Goal: Task Accomplishment & Management: Manage account settings

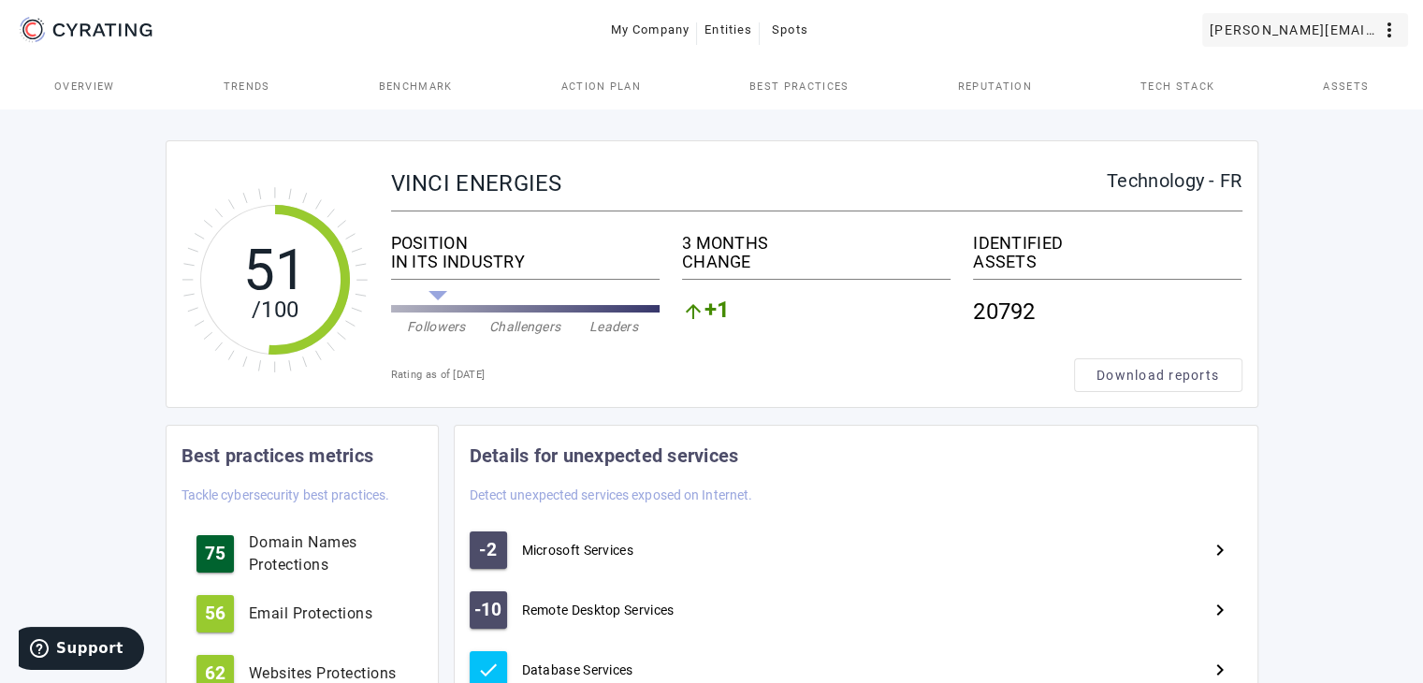
click at [1377, 16] on span "[PERSON_NAME][EMAIL_ADDRESS][DOMAIN_NAME]" at bounding box center [1294, 30] width 168 height 30
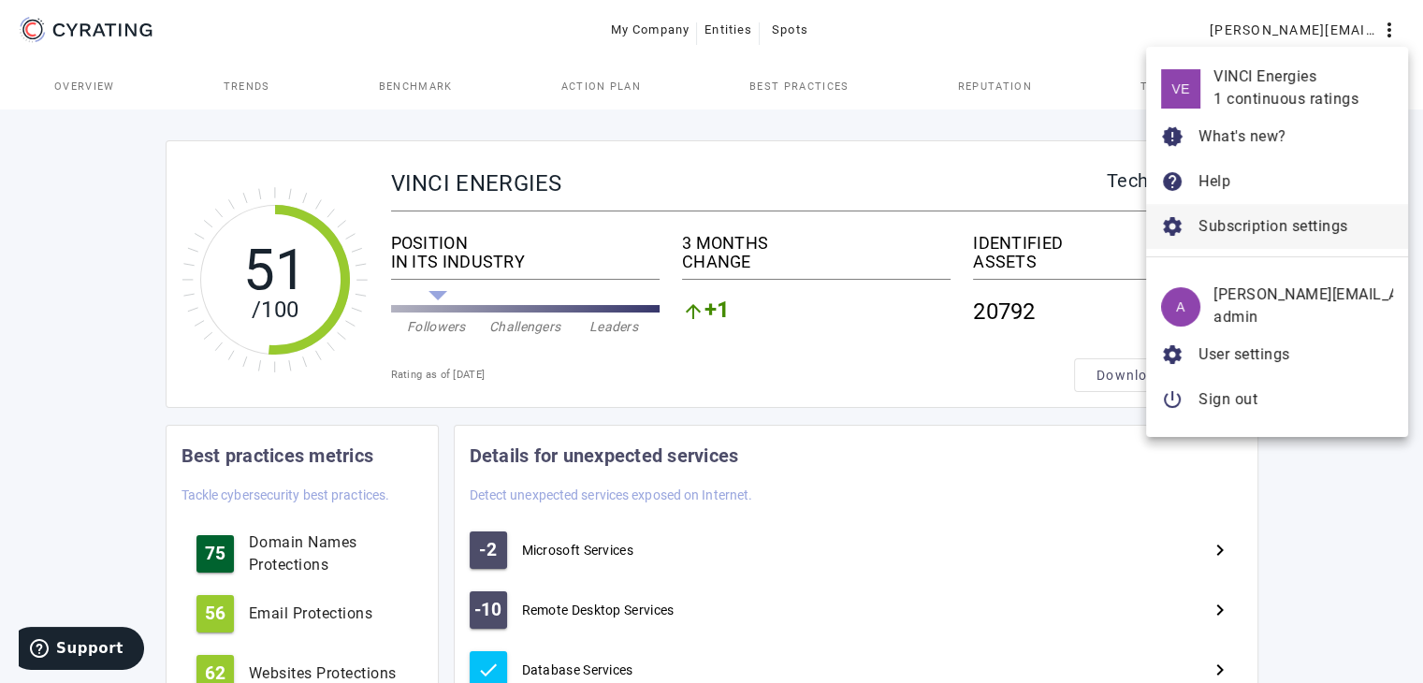
click at [1254, 218] on span "Subscription settings" at bounding box center [1273, 226] width 150 height 18
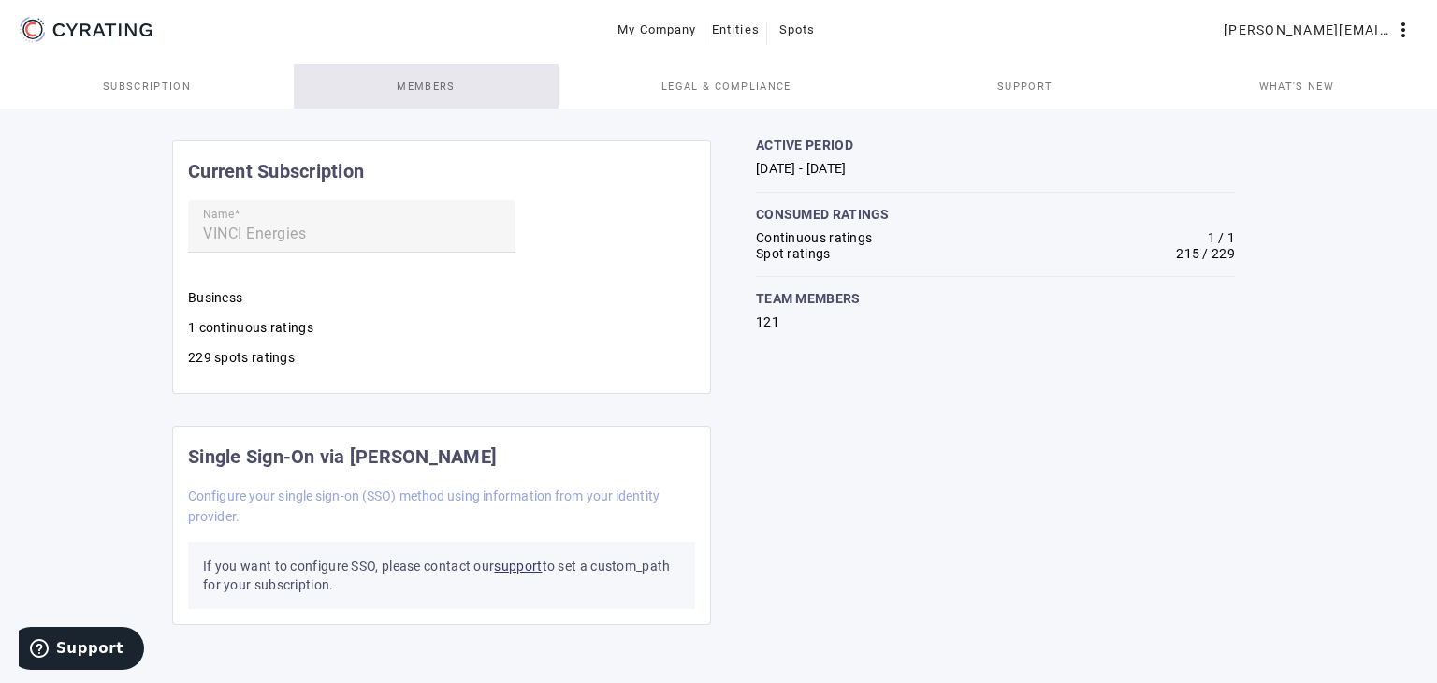
click at [413, 78] on span "Members" at bounding box center [426, 86] width 58 height 45
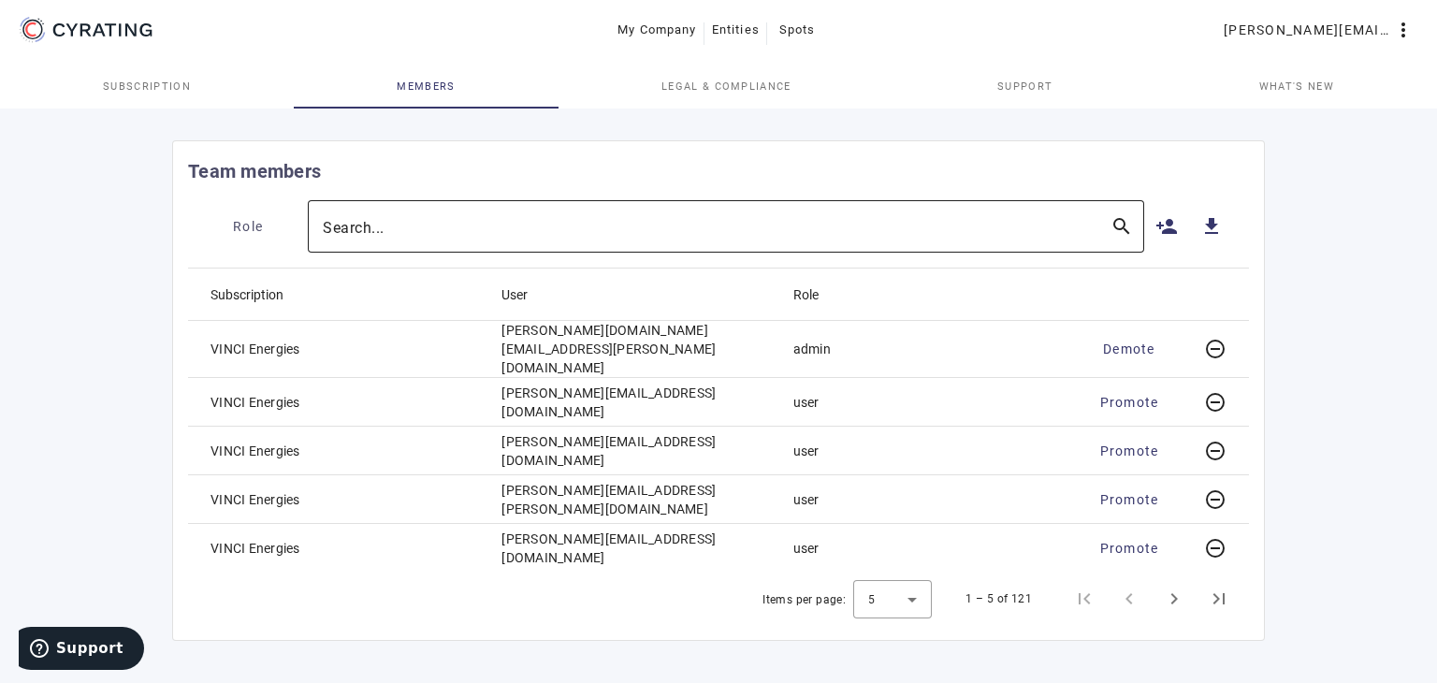
click at [917, 223] on input "Search..." at bounding box center [709, 226] width 773 height 22
drag, startPoint x: 693, startPoint y: 195, endPoint x: 636, endPoint y: 232, distance: 68.2
click at [693, 195] on mat-card-header "Team members" at bounding box center [718, 170] width 1091 height 59
click at [636, 232] on input "Search..." at bounding box center [709, 226] width 773 height 22
paste input "[PERSON_NAME][EMAIL_ADDRESS][PERSON_NAME][DOMAIN_NAME]"
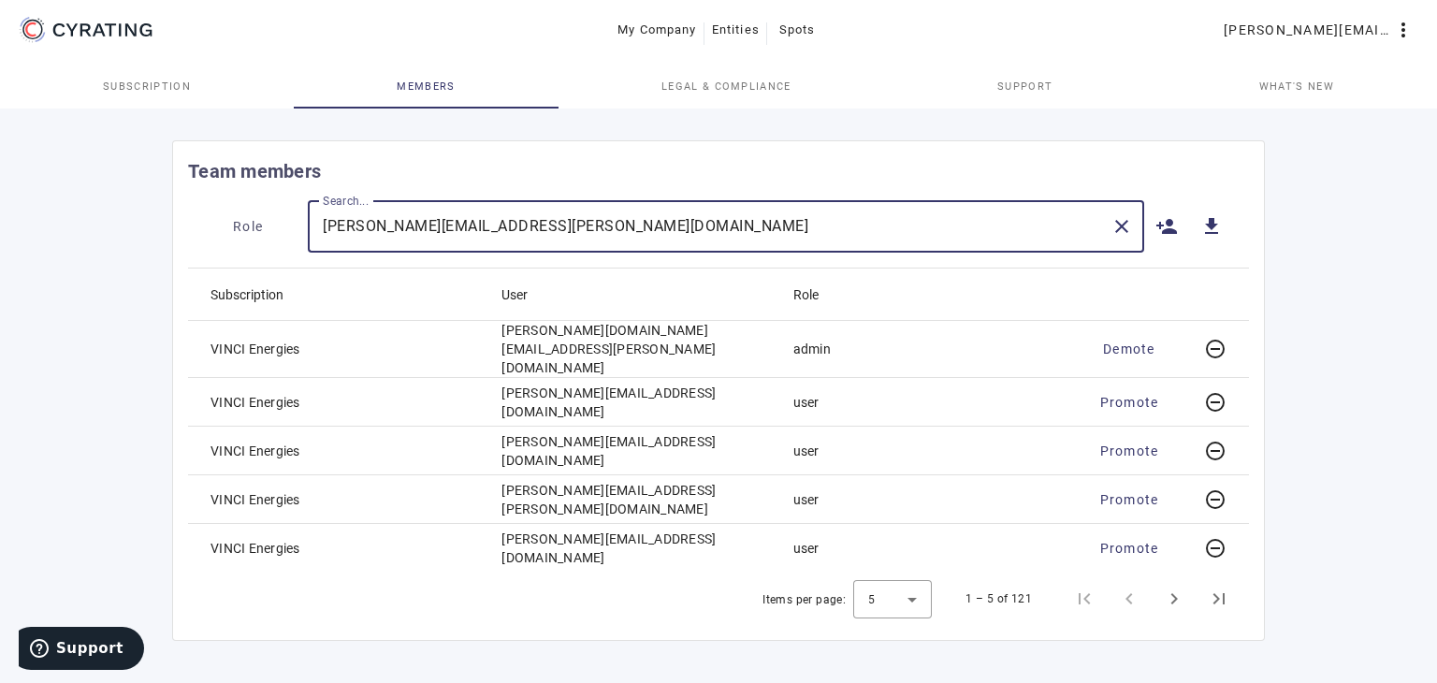
type input "[PERSON_NAME][EMAIL_ADDRESS][PERSON_NAME][DOMAIN_NAME]"
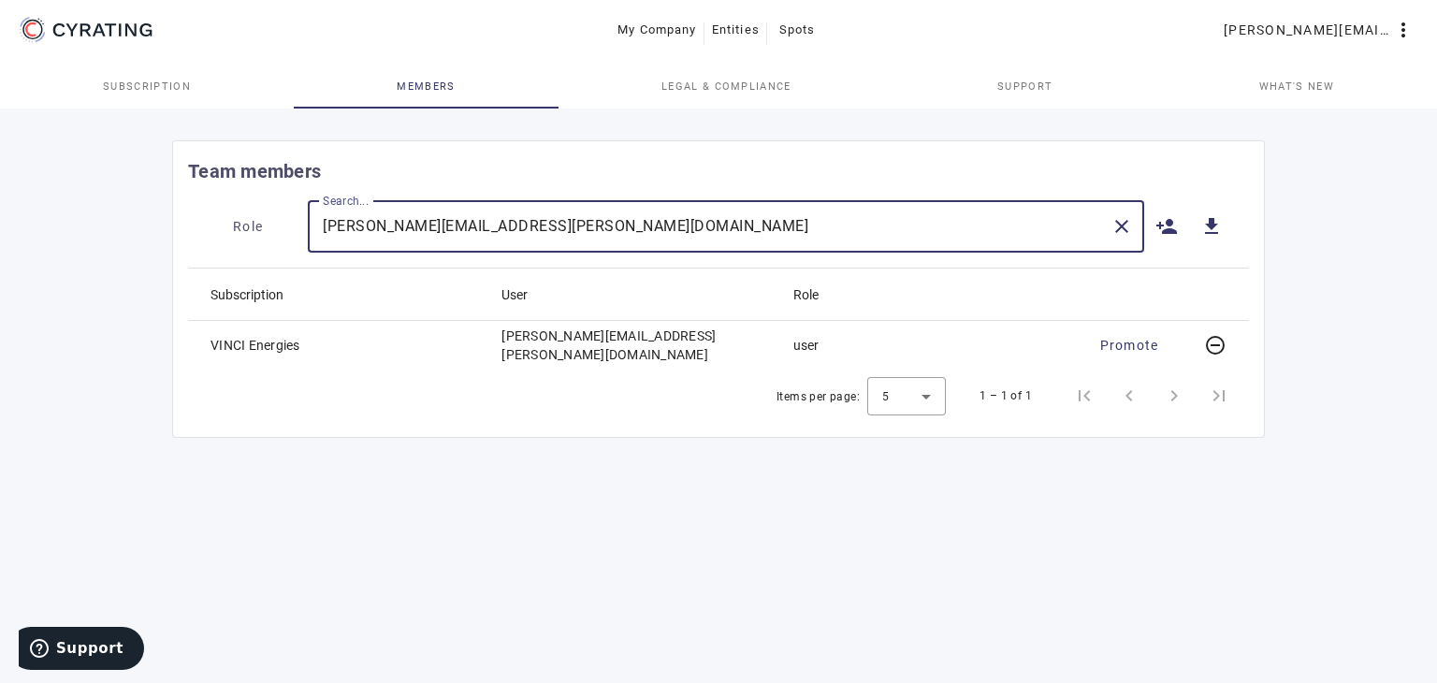
click at [593, 341] on mat-cell "[PERSON_NAME][EMAIL_ADDRESS][PERSON_NAME][DOMAIN_NAME]" at bounding box center [631, 345] width 291 height 49
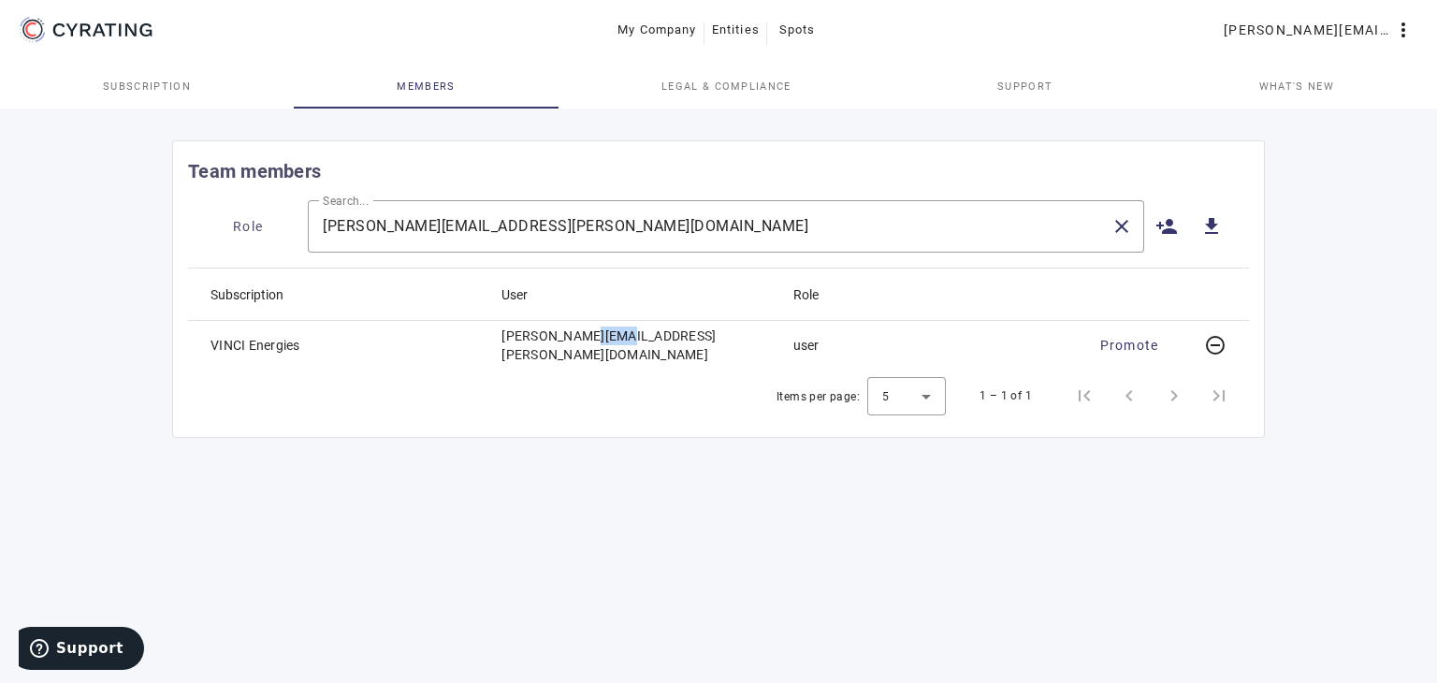
click at [593, 341] on mat-cell "[PERSON_NAME][EMAIL_ADDRESS][PERSON_NAME][DOMAIN_NAME]" at bounding box center [631, 345] width 291 height 49
click at [613, 348] on mat-cell "[PERSON_NAME][EMAIL_ADDRESS][PERSON_NAME][DOMAIN_NAME]" at bounding box center [631, 345] width 291 height 49
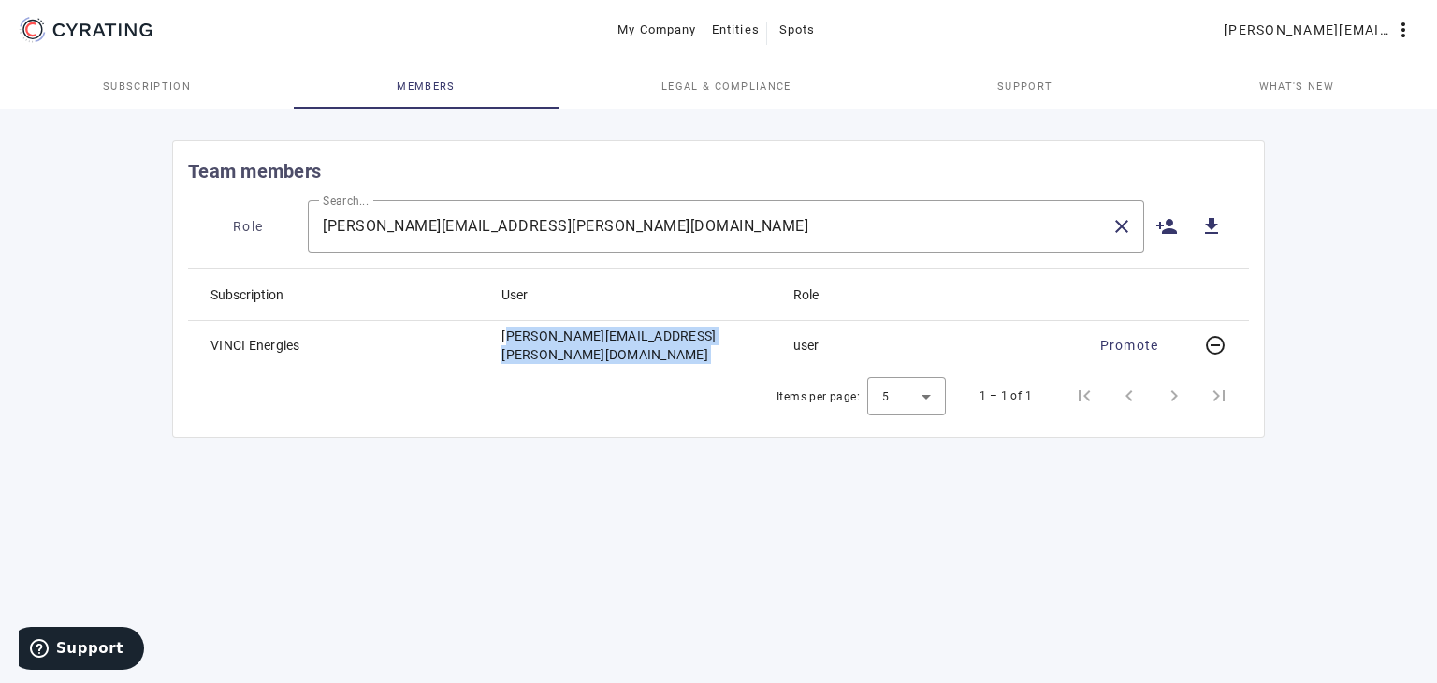
click at [602, 353] on mat-cell "[PERSON_NAME][EMAIL_ADDRESS][PERSON_NAME][DOMAIN_NAME]" at bounding box center [631, 345] width 291 height 49
click at [617, 339] on mat-cell "[PERSON_NAME][EMAIL_ADDRESS][PERSON_NAME][DOMAIN_NAME]" at bounding box center [631, 345] width 291 height 49
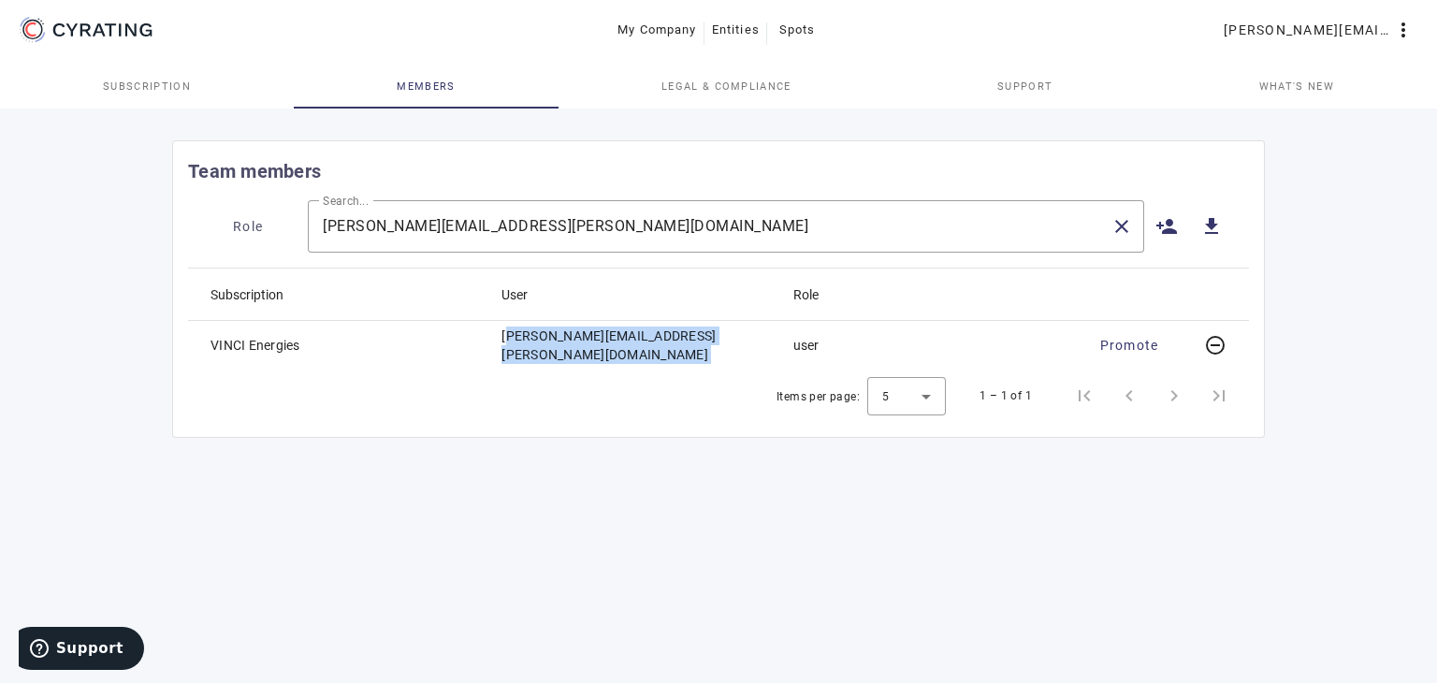
click at [617, 339] on mat-cell "[PERSON_NAME][EMAIL_ADDRESS][PERSON_NAME][DOMAIN_NAME]" at bounding box center [631, 345] width 291 height 49
click at [520, 239] on div "[PERSON_NAME][EMAIL_ADDRESS][PERSON_NAME][DOMAIN_NAME]" at bounding box center [709, 226] width 773 height 52
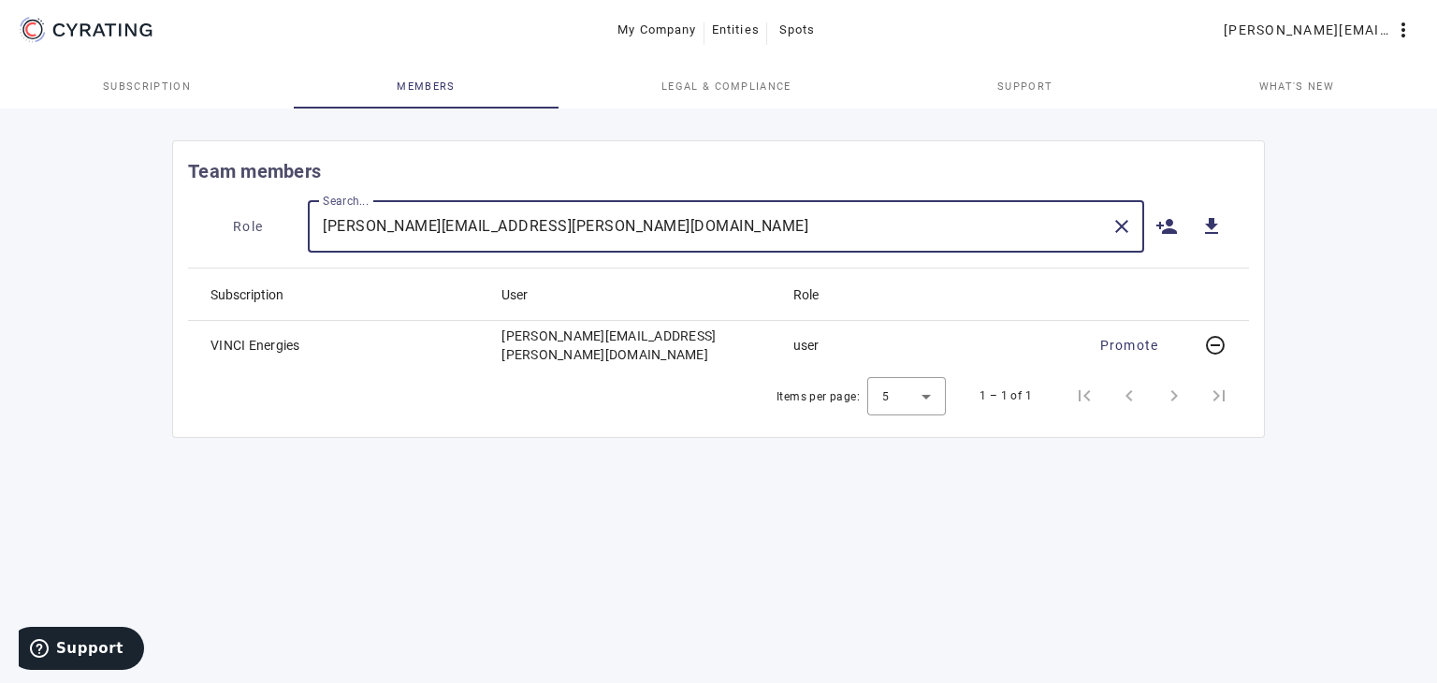
click at [253, 344] on mat-cell "VINCI Energies" at bounding box center [337, 345] width 298 height 49
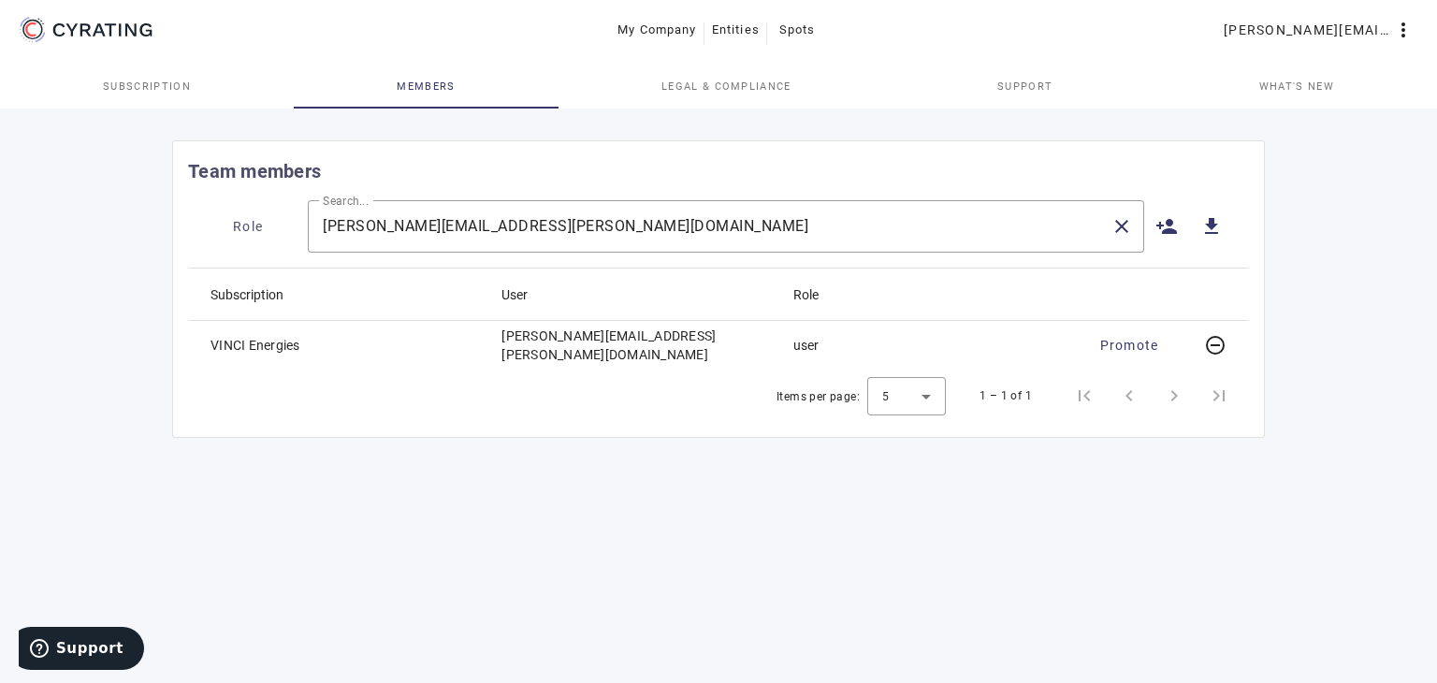
click at [252, 345] on mat-cell "VINCI Energies" at bounding box center [337, 345] width 298 height 49
click at [549, 343] on mat-cell "[PERSON_NAME][EMAIL_ADDRESS][PERSON_NAME][DOMAIN_NAME]" at bounding box center [631, 345] width 291 height 49
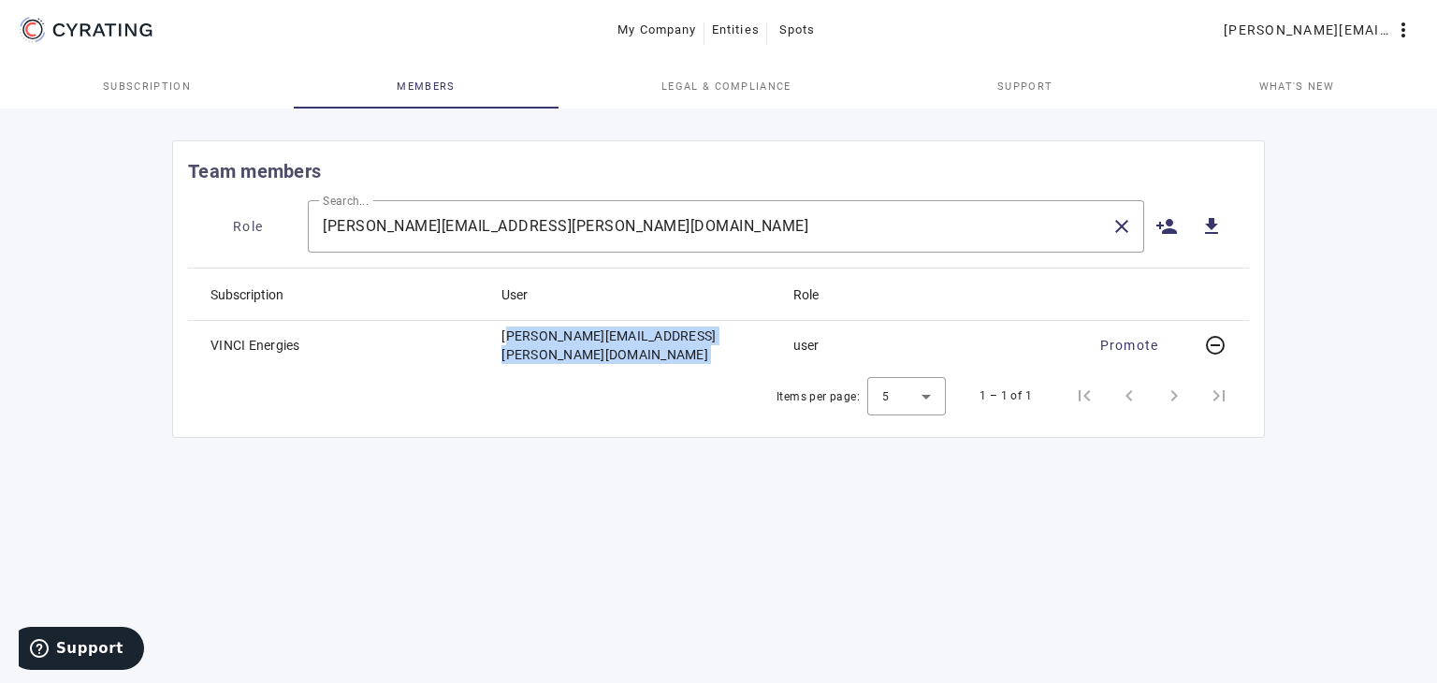
copy mat-cell "[PERSON_NAME][EMAIL_ADDRESS][PERSON_NAME][DOMAIN_NAME]"
click at [287, 342] on mat-cell "VINCI Energies" at bounding box center [337, 345] width 298 height 49
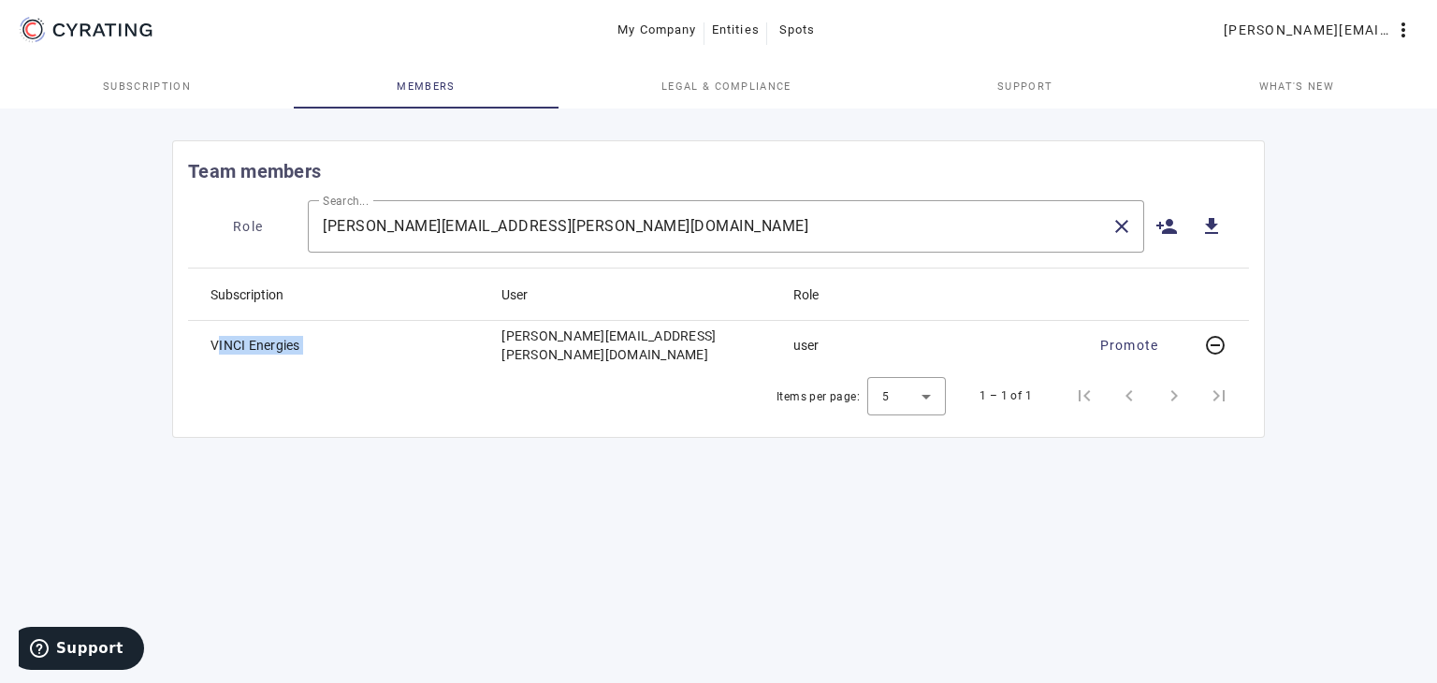
click at [287, 342] on mat-cell "VINCI Energies" at bounding box center [337, 345] width 298 height 49
click at [606, 346] on mat-cell "[PERSON_NAME][EMAIL_ADDRESS][PERSON_NAME][DOMAIN_NAME]" at bounding box center [631, 345] width 291 height 49
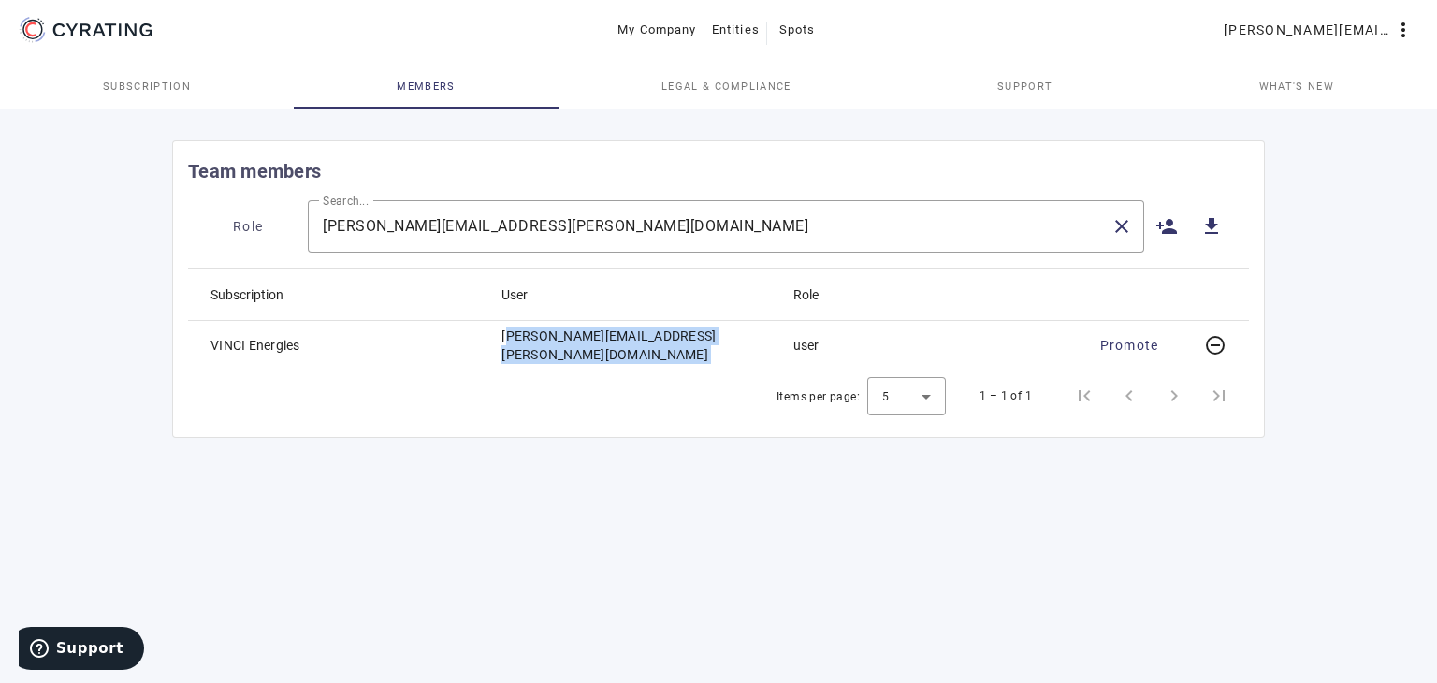
click at [606, 346] on mat-cell "[PERSON_NAME][EMAIL_ADDRESS][PERSON_NAME][DOMAIN_NAME]" at bounding box center [631, 345] width 291 height 49
click at [530, 222] on input "[PERSON_NAME][EMAIL_ADDRESS][PERSON_NAME][DOMAIN_NAME]" at bounding box center [709, 226] width 773 height 22
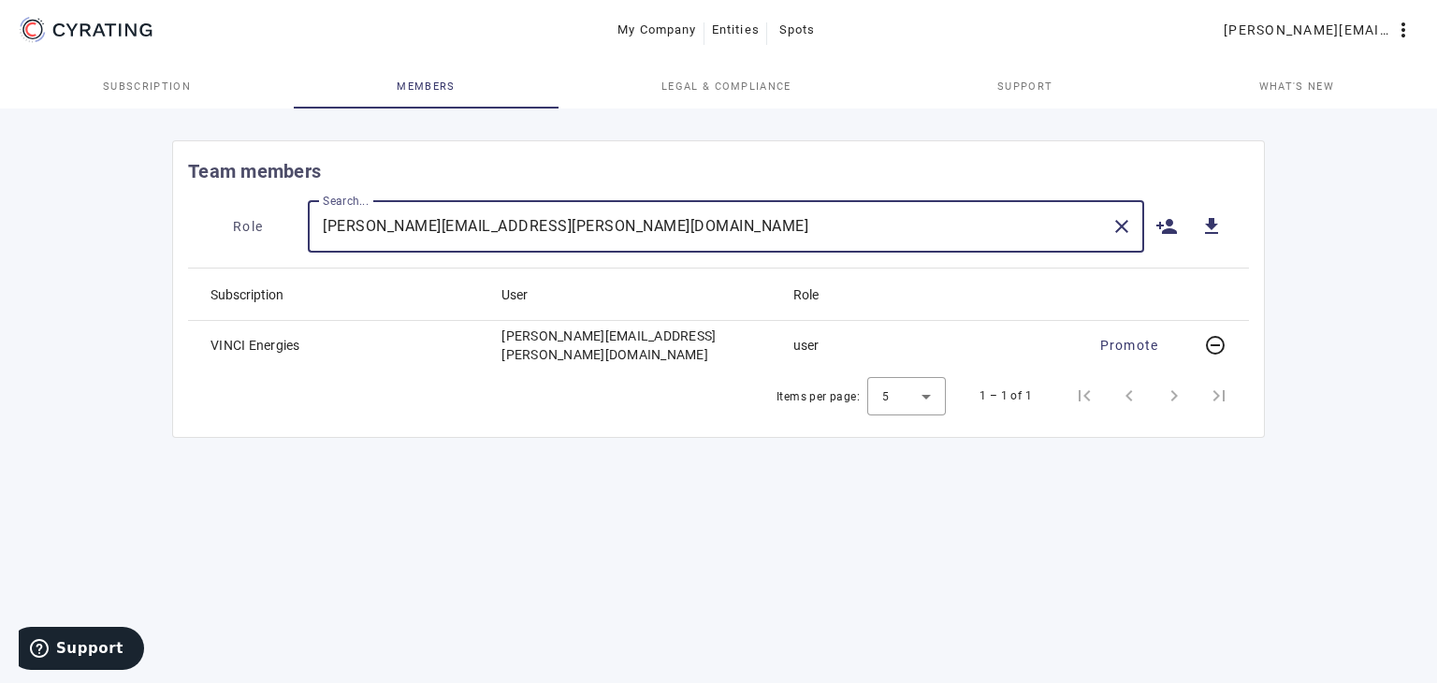
click at [530, 222] on input "[PERSON_NAME][EMAIL_ADDRESS][PERSON_NAME][DOMAIN_NAME]" at bounding box center [709, 226] width 773 height 22
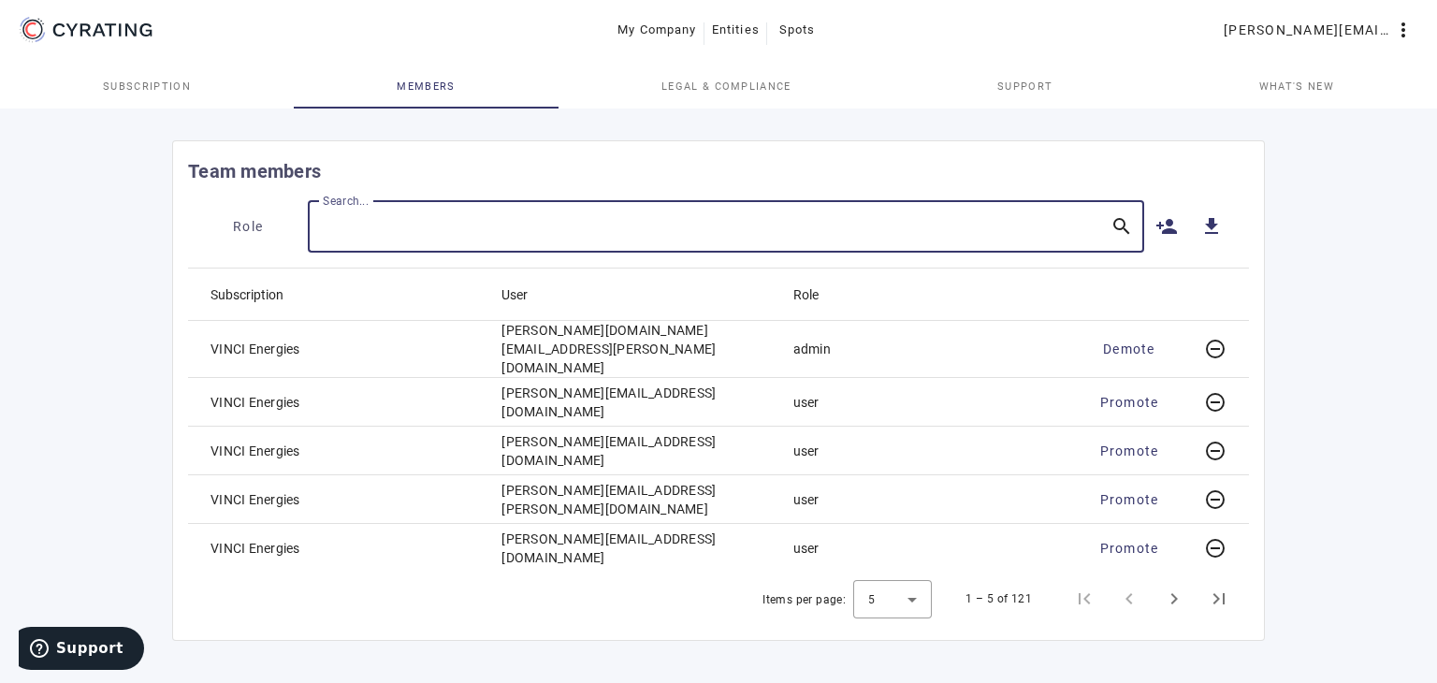
click at [685, 222] on input "Search..." at bounding box center [709, 226] width 773 height 22
click at [1161, 592] on span "Next page" at bounding box center [1174, 598] width 45 height 45
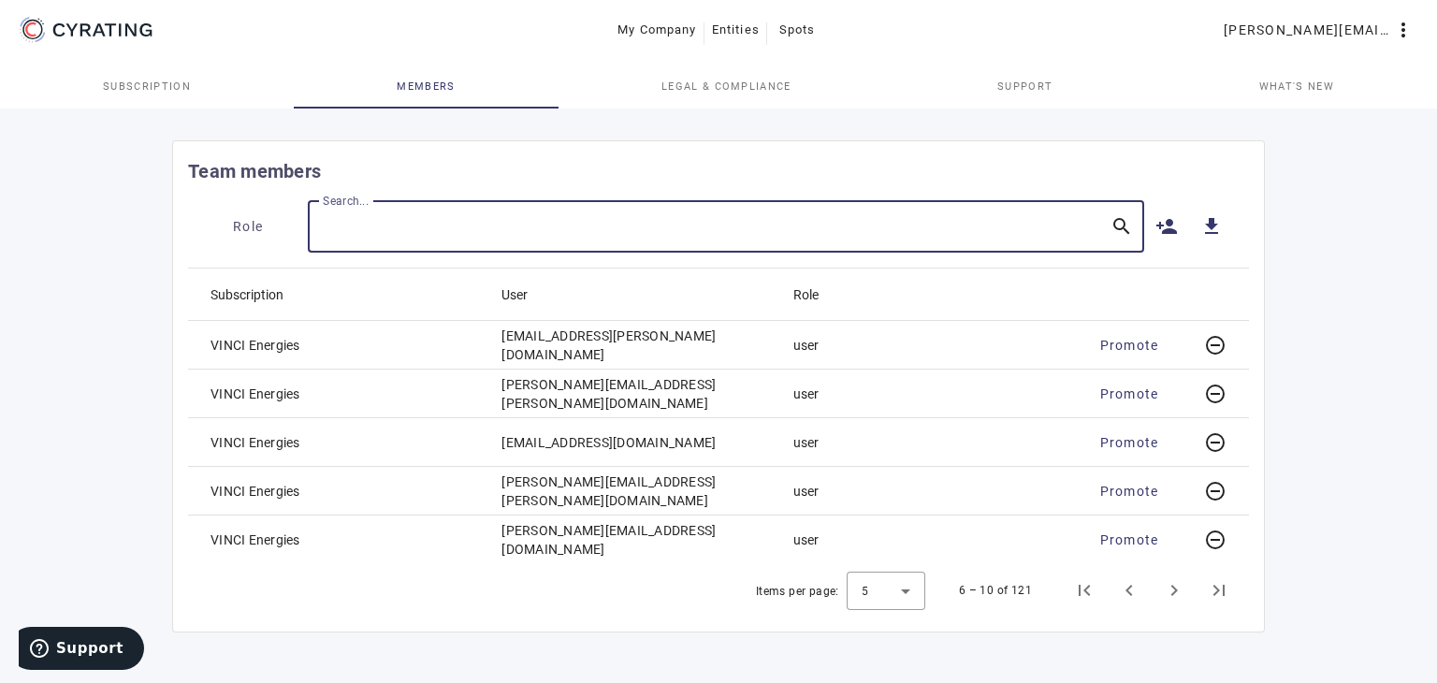
click at [528, 226] on input "Search..." at bounding box center [709, 226] width 773 height 22
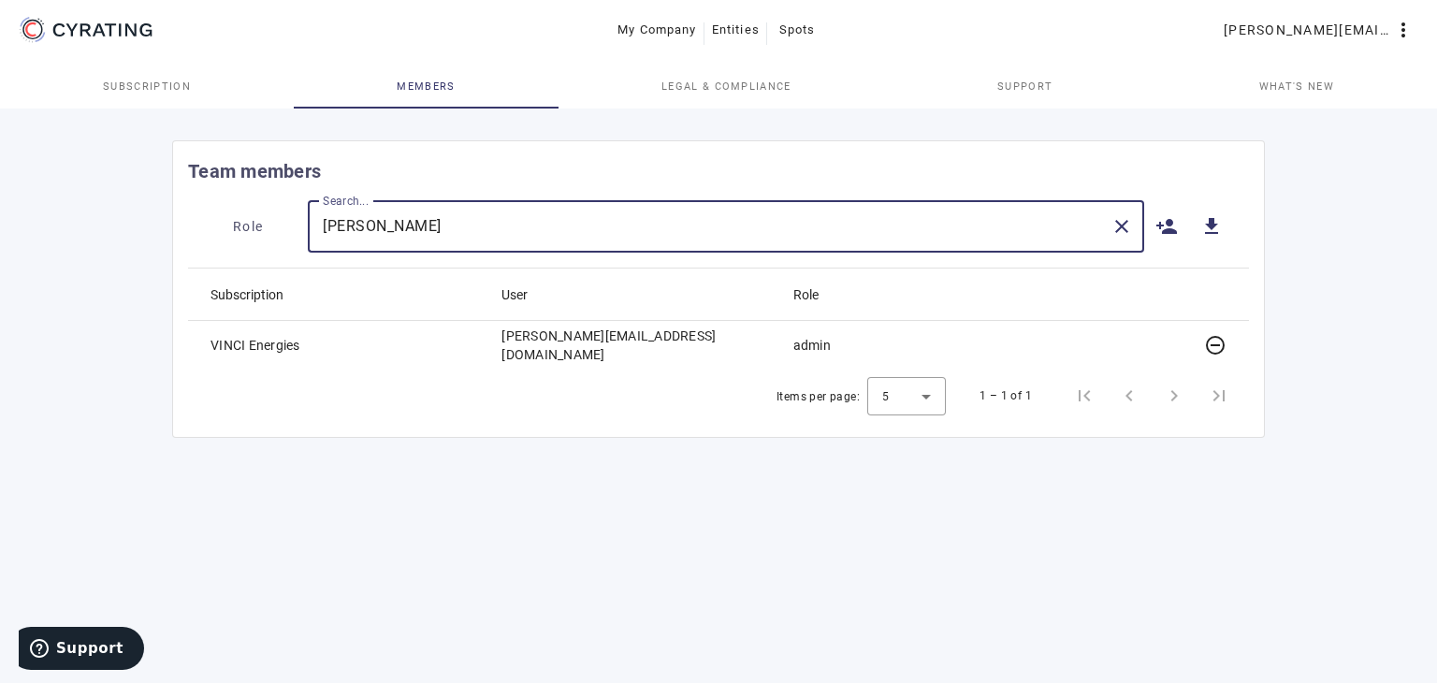
type input "[PERSON_NAME]"
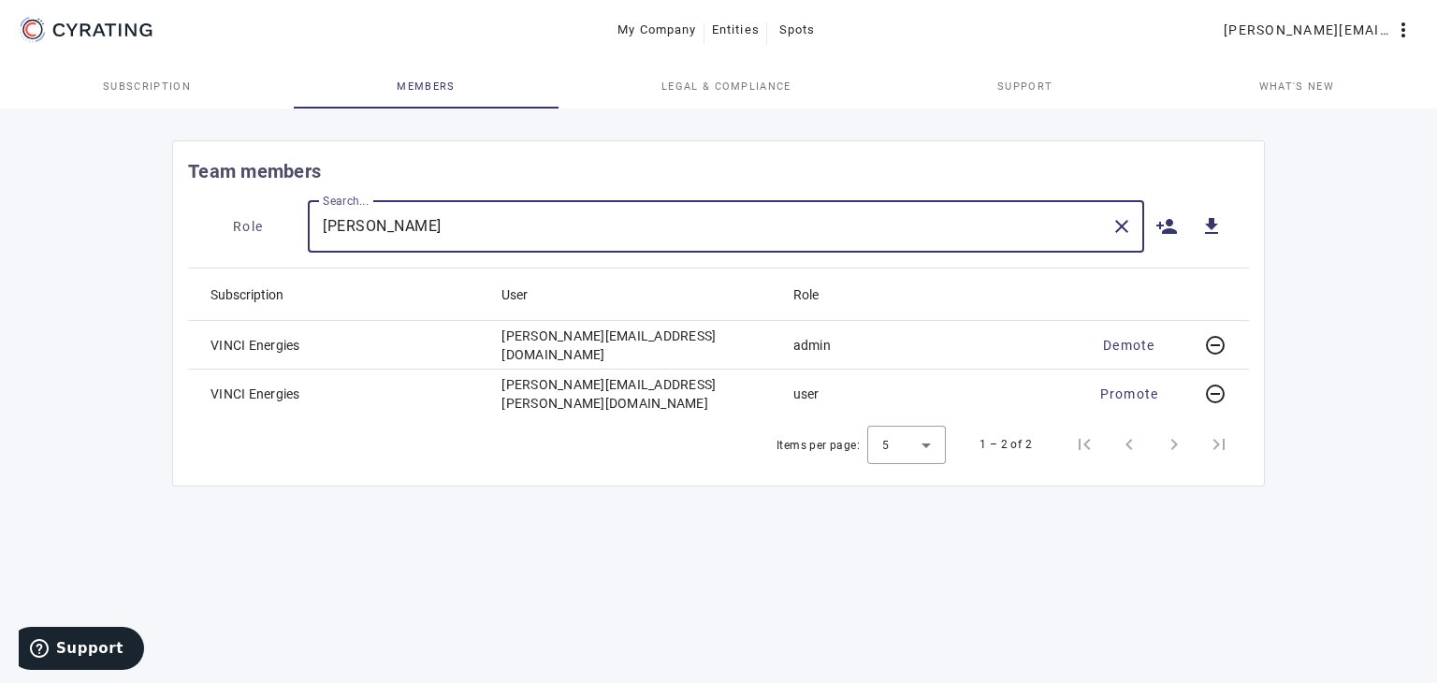
click at [581, 388] on mat-cell "[PERSON_NAME][EMAIL_ADDRESS][PERSON_NAME][DOMAIN_NAME]" at bounding box center [631, 393] width 291 height 49
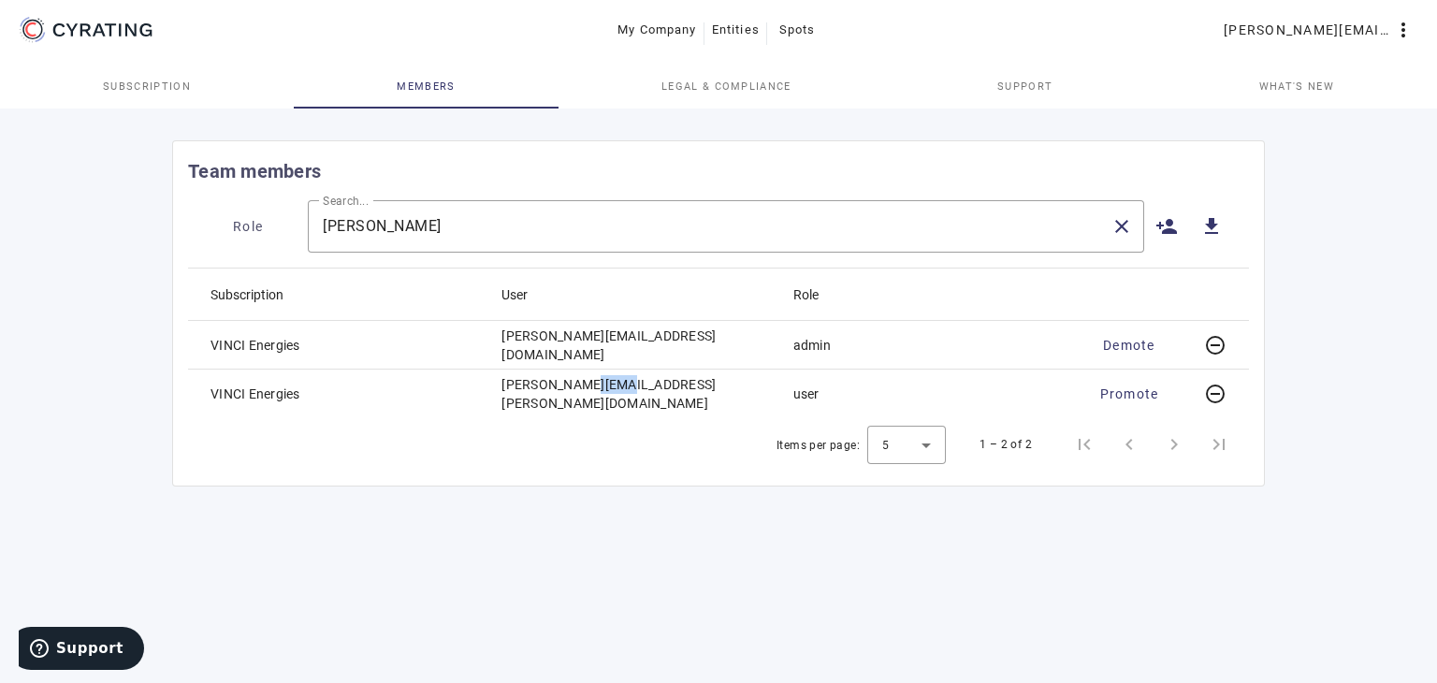
click at [581, 388] on mat-cell "[PERSON_NAME][EMAIL_ADDRESS][PERSON_NAME][DOMAIN_NAME]" at bounding box center [631, 393] width 291 height 49
copy mat-cell "[PERSON_NAME][EMAIL_ADDRESS][PERSON_NAME][DOMAIN_NAME]"
click at [640, 344] on mat-cell "[PERSON_NAME][EMAIL_ADDRESS][DOMAIN_NAME]" at bounding box center [631, 345] width 291 height 49
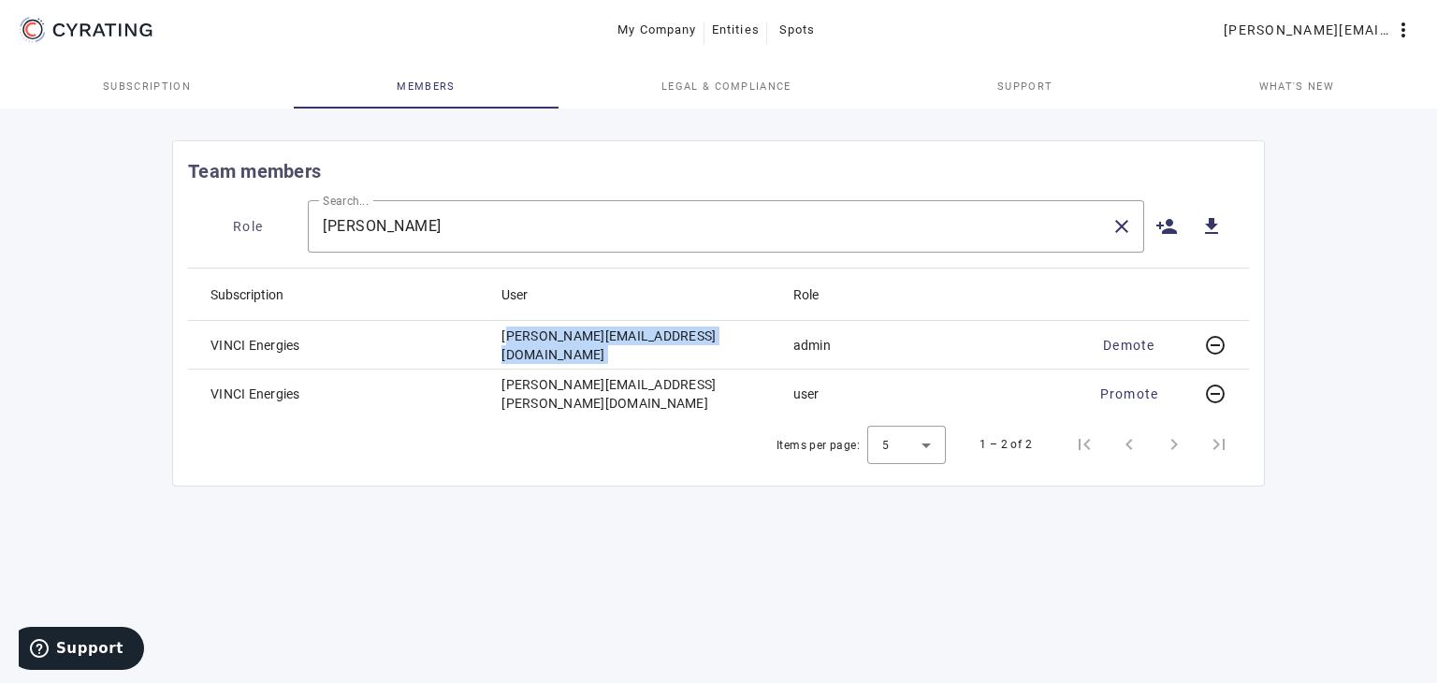
click at [640, 344] on mat-cell "[PERSON_NAME][EMAIL_ADDRESS][DOMAIN_NAME]" at bounding box center [631, 345] width 291 height 49
click at [621, 380] on mat-cell "[PERSON_NAME][EMAIL_ADDRESS][PERSON_NAME][DOMAIN_NAME]" at bounding box center [631, 393] width 291 height 49
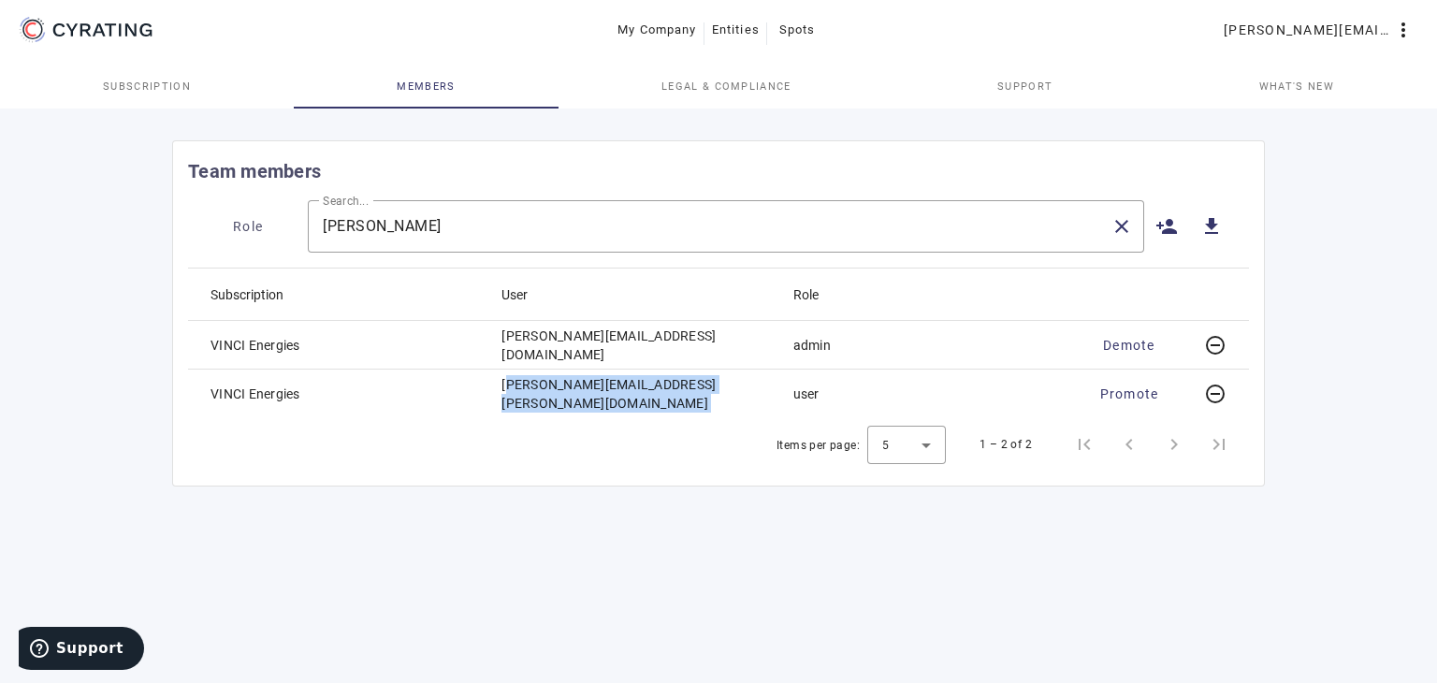
click at [621, 380] on mat-cell "[PERSON_NAME][EMAIL_ADDRESS][PERSON_NAME][DOMAIN_NAME]" at bounding box center [631, 393] width 291 height 49
copy mat-cell "[PERSON_NAME][EMAIL_ADDRESS][PERSON_NAME][DOMAIN_NAME]"
click at [1275, 93] on span "What's new" at bounding box center [1296, 86] width 75 height 45
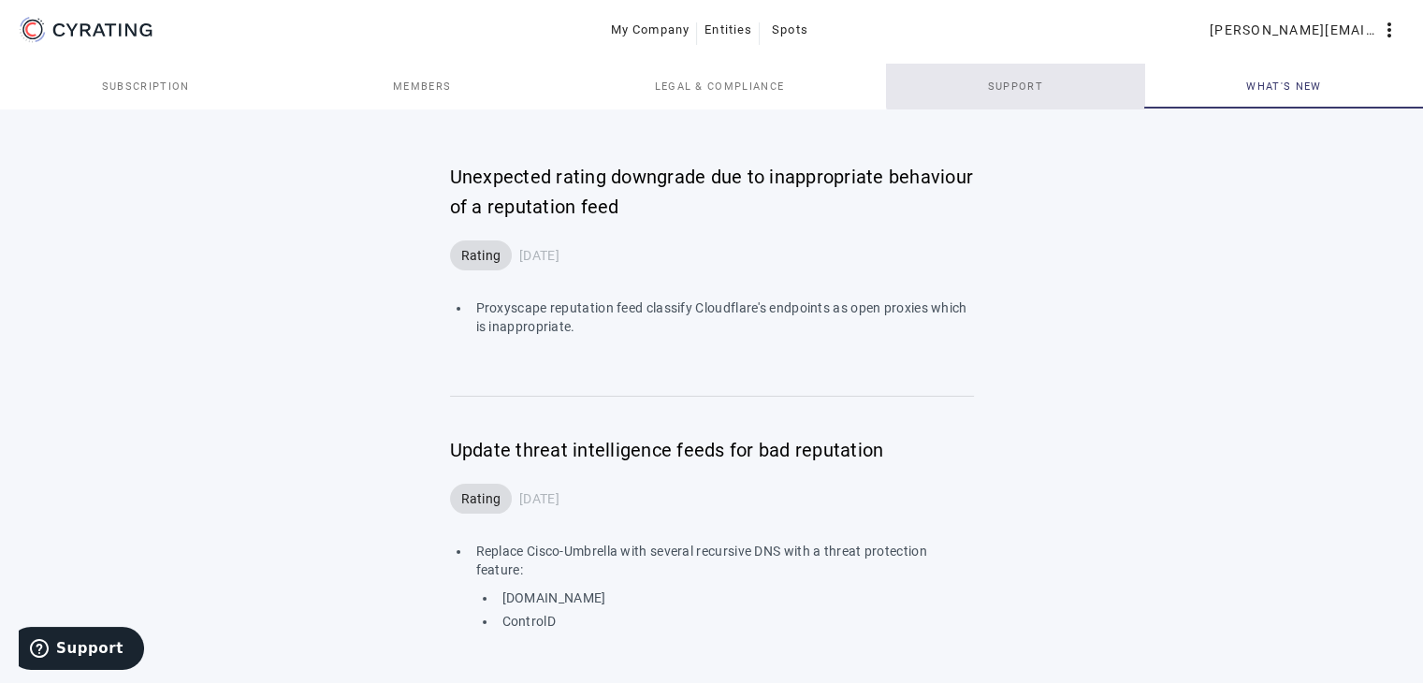
click at [1074, 69] on link "Support" at bounding box center [1015, 86] width 259 height 45
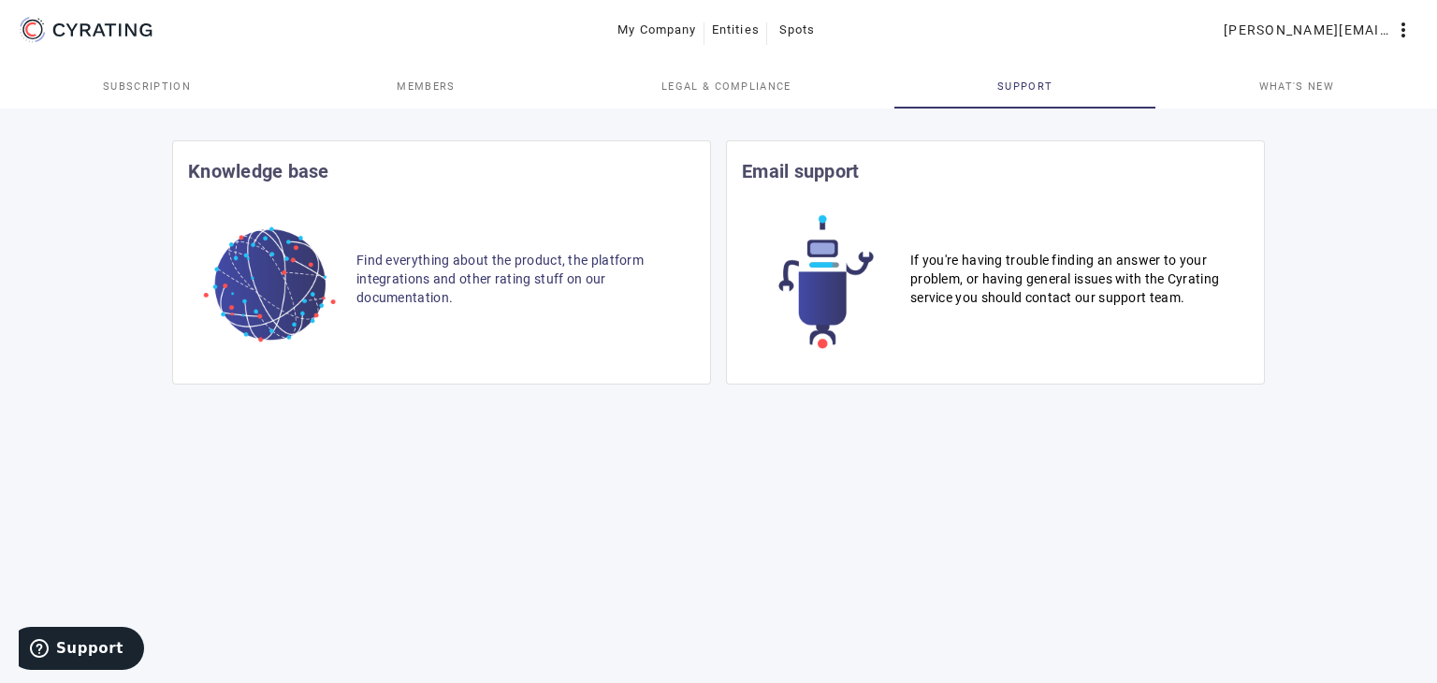
click at [759, 99] on span "Legal & Compliance" at bounding box center [726, 86] width 130 height 45
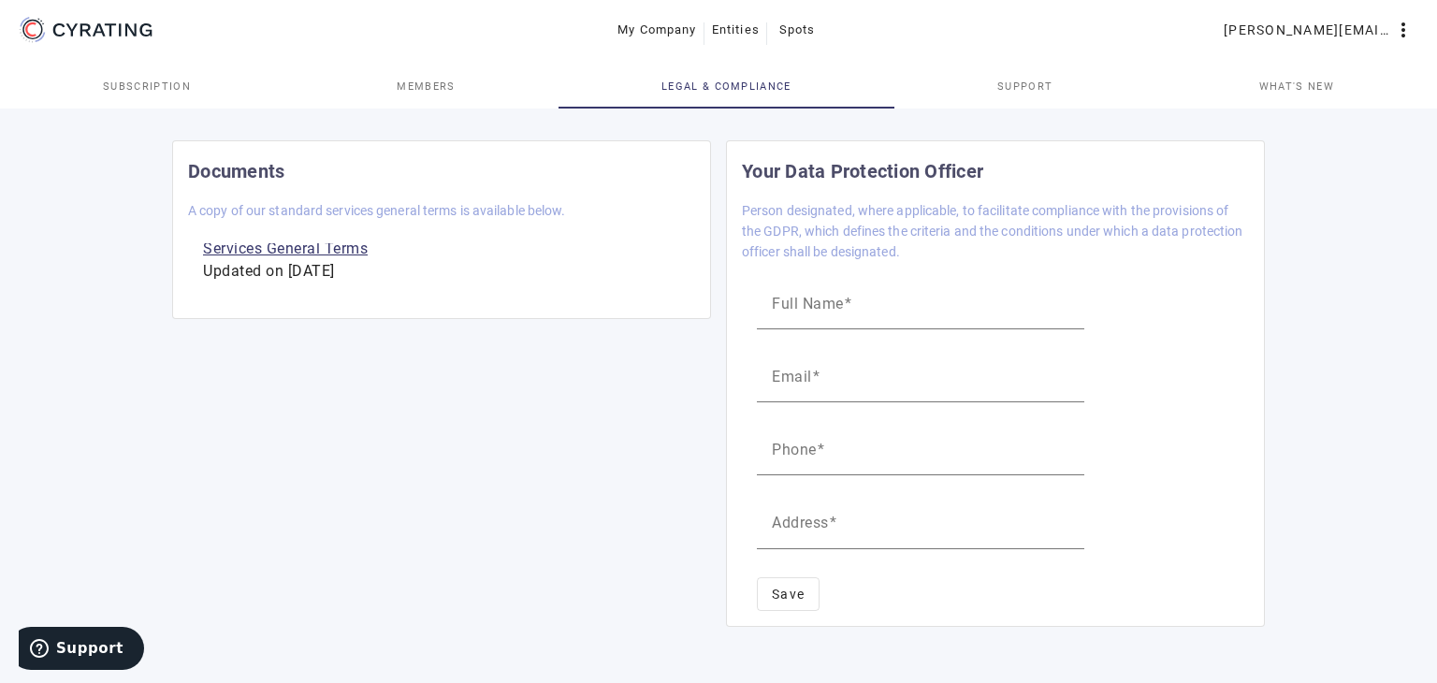
click at [456, 93] on link "Members" at bounding box center [426, 86] width 265 height 45
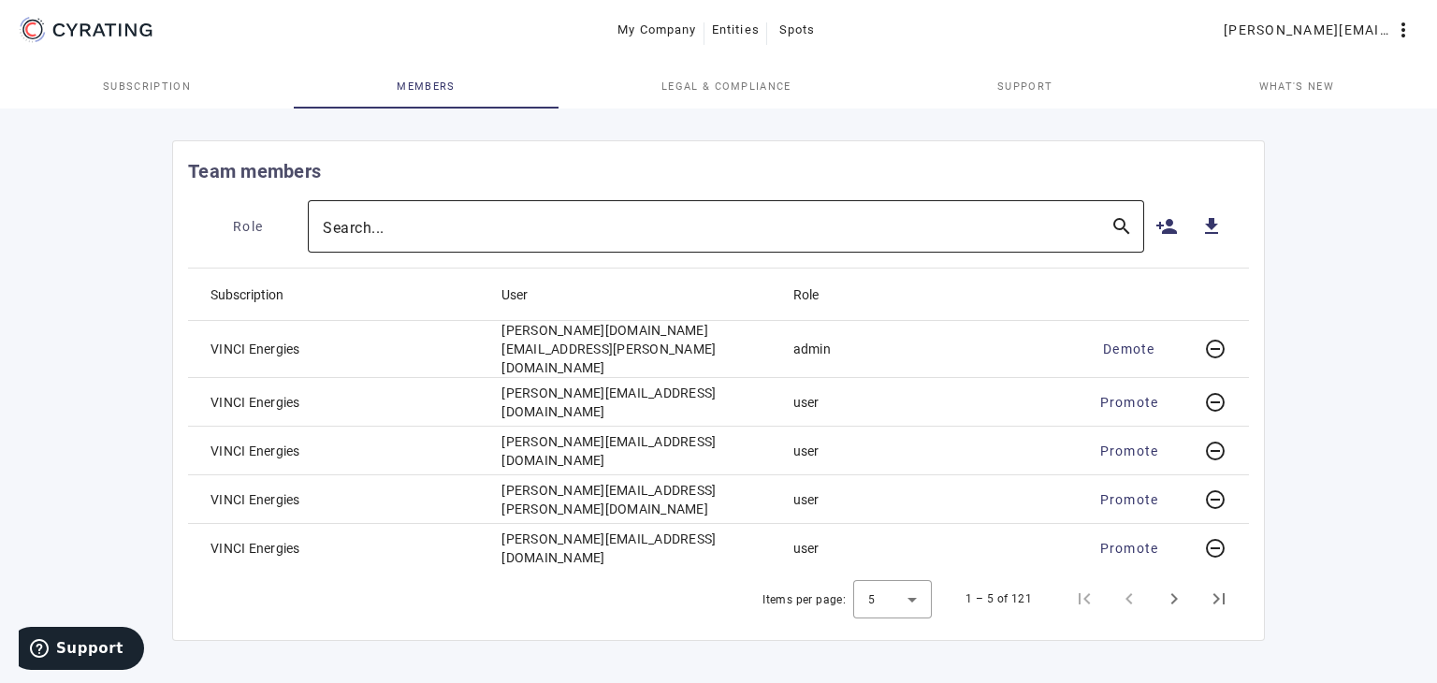
click at [449, 230] on input "Search..." at bounding box center [709, 226] width 773 height 22
paste input "[PERSON_NAME][EMAIL_ADDRESS][PERSON_NAME][DOMAIN_NAME]"
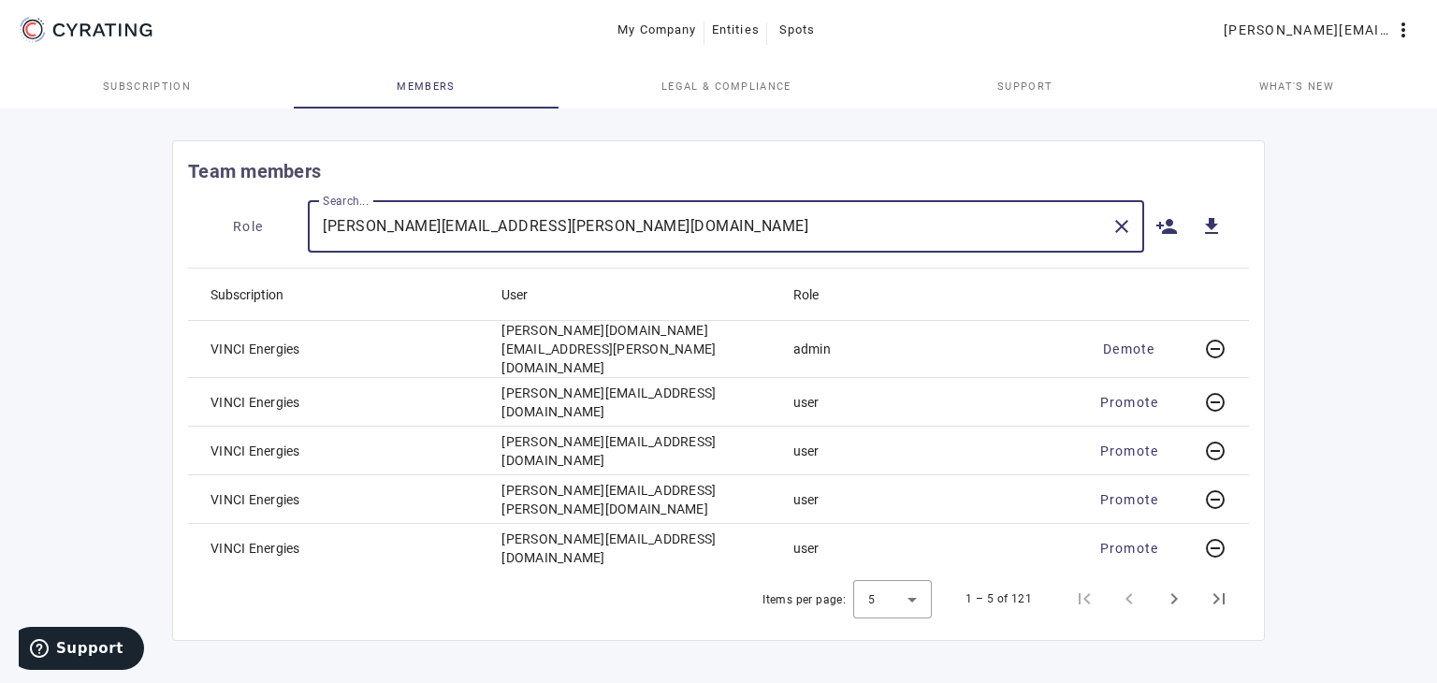
type input "[PERSON_NAME][EMAIL_ADDRESS][PERSON_NAME][DOMAIN_NAME]"
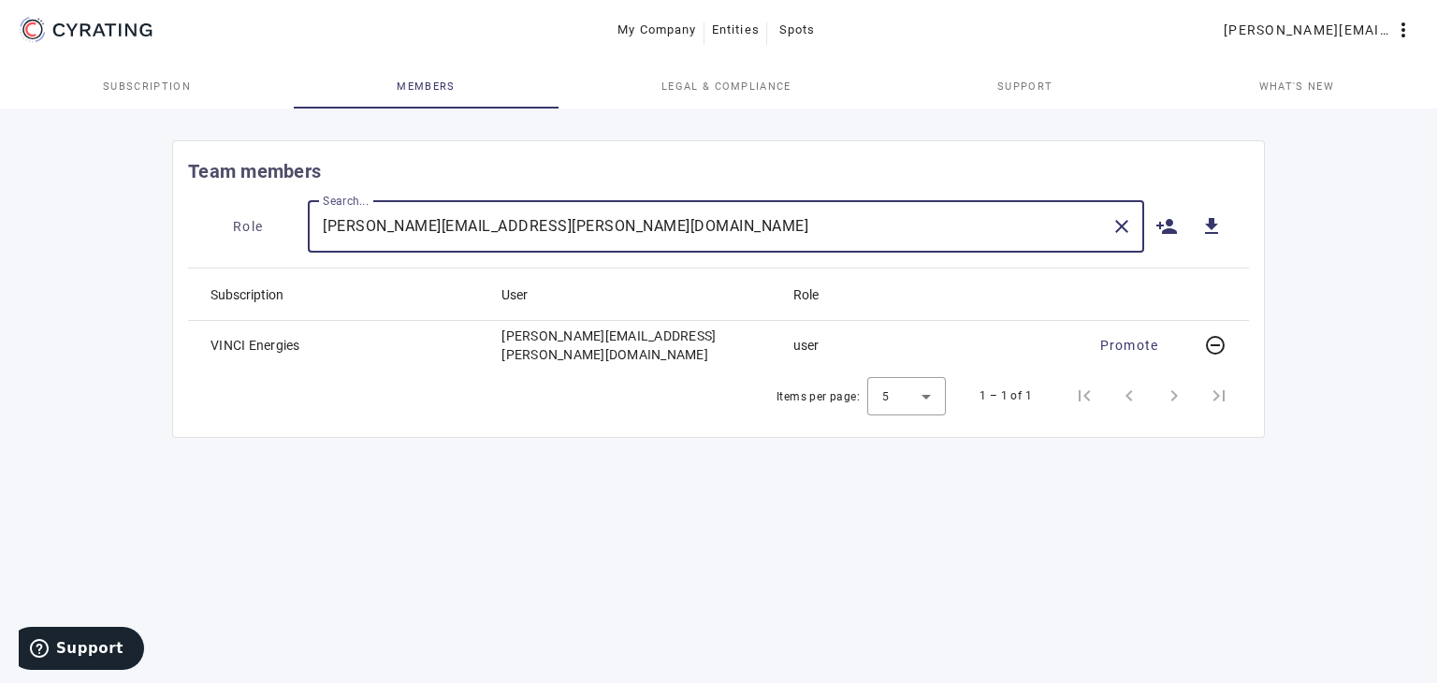
click at [210, 91] on link "Subscription" at bounding box center [147, 86] width 294 height 45
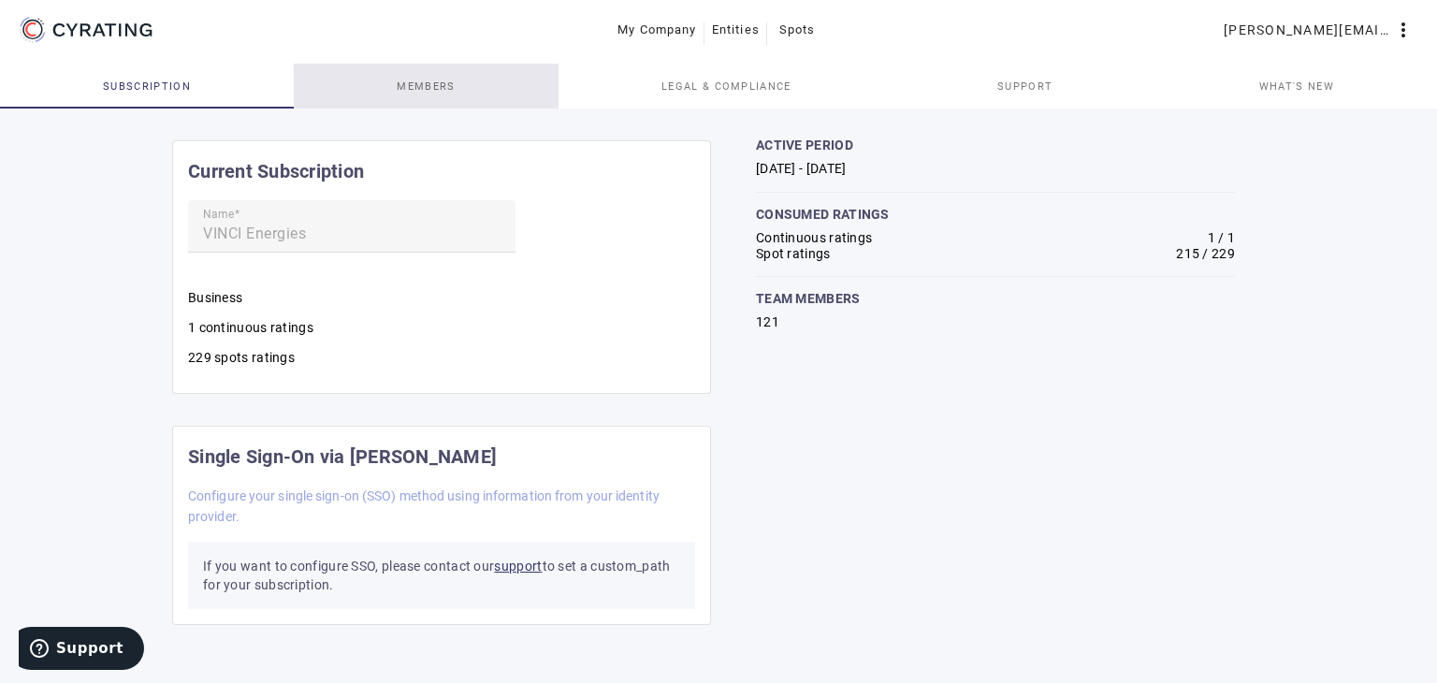
click at [393, 94] on link "Members" at bounding box center [426, 86] width 265 height 45
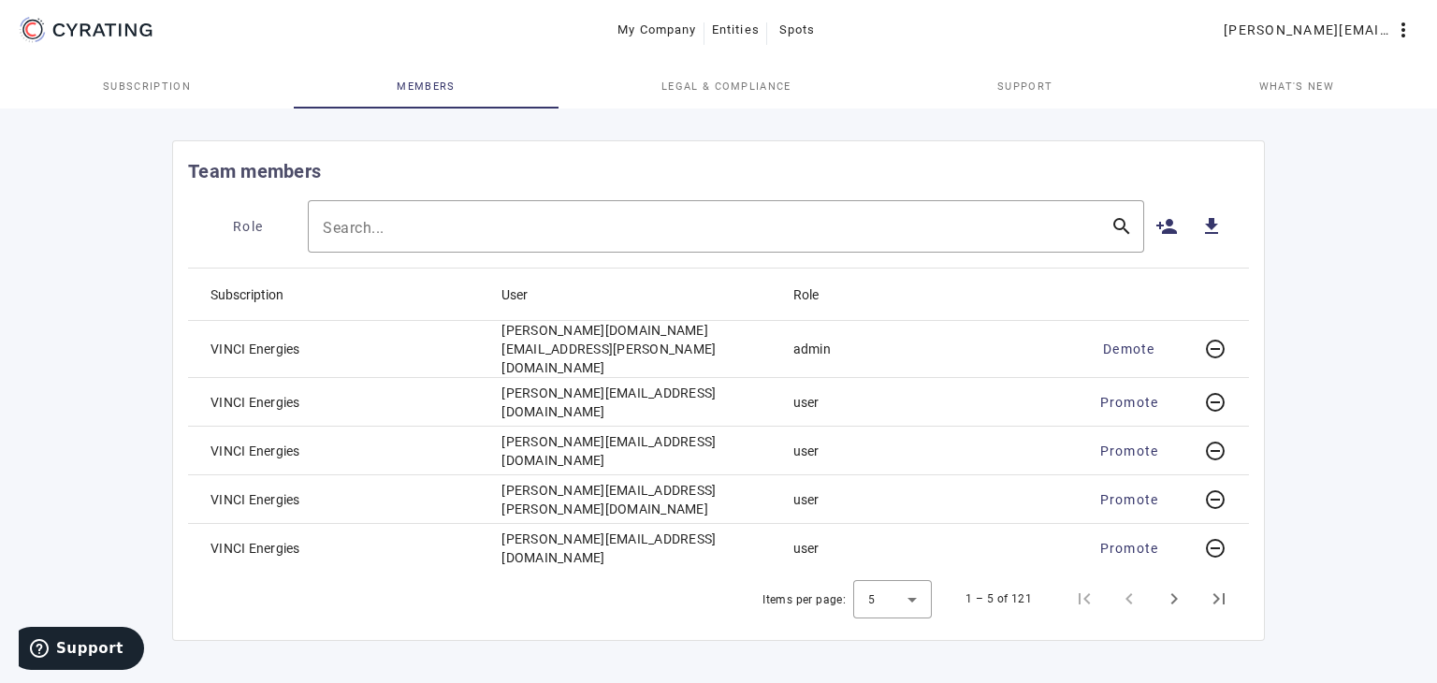
click at [653, 80] on link "Legal & Compliance" at bounding box center [726, 86] width 336 height 45
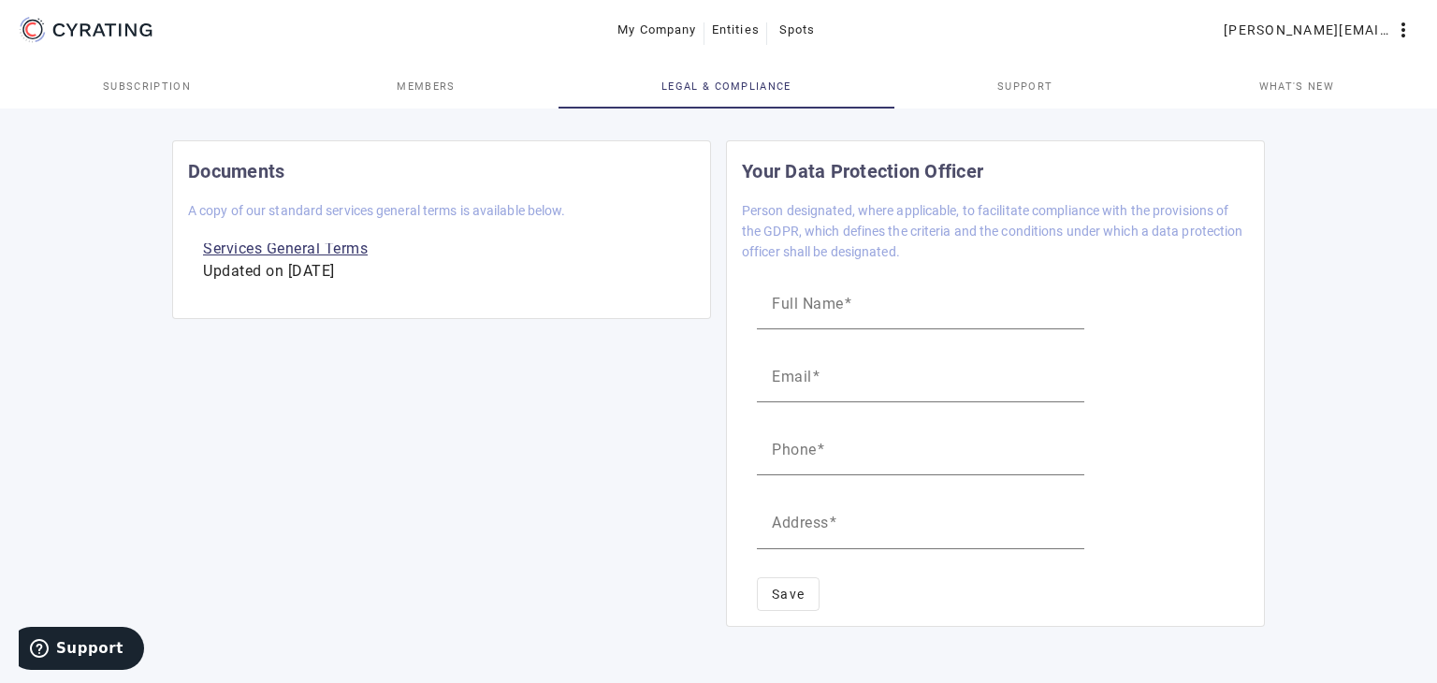
click at [1096, 94] on link "Support" at bounding box center [1025, 86] width 262 height 45
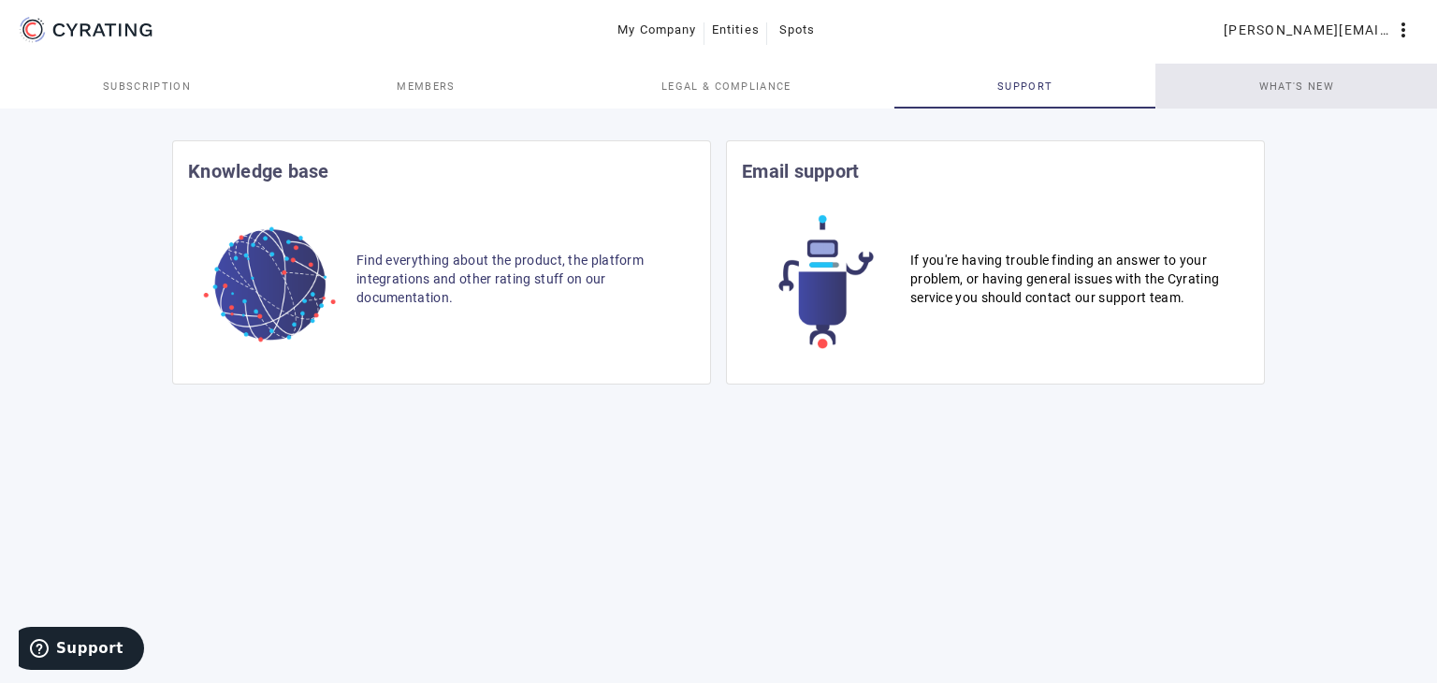
click at [1314, 66] on span "What's new" at bounding box center [1296, 86] width 75 height 45
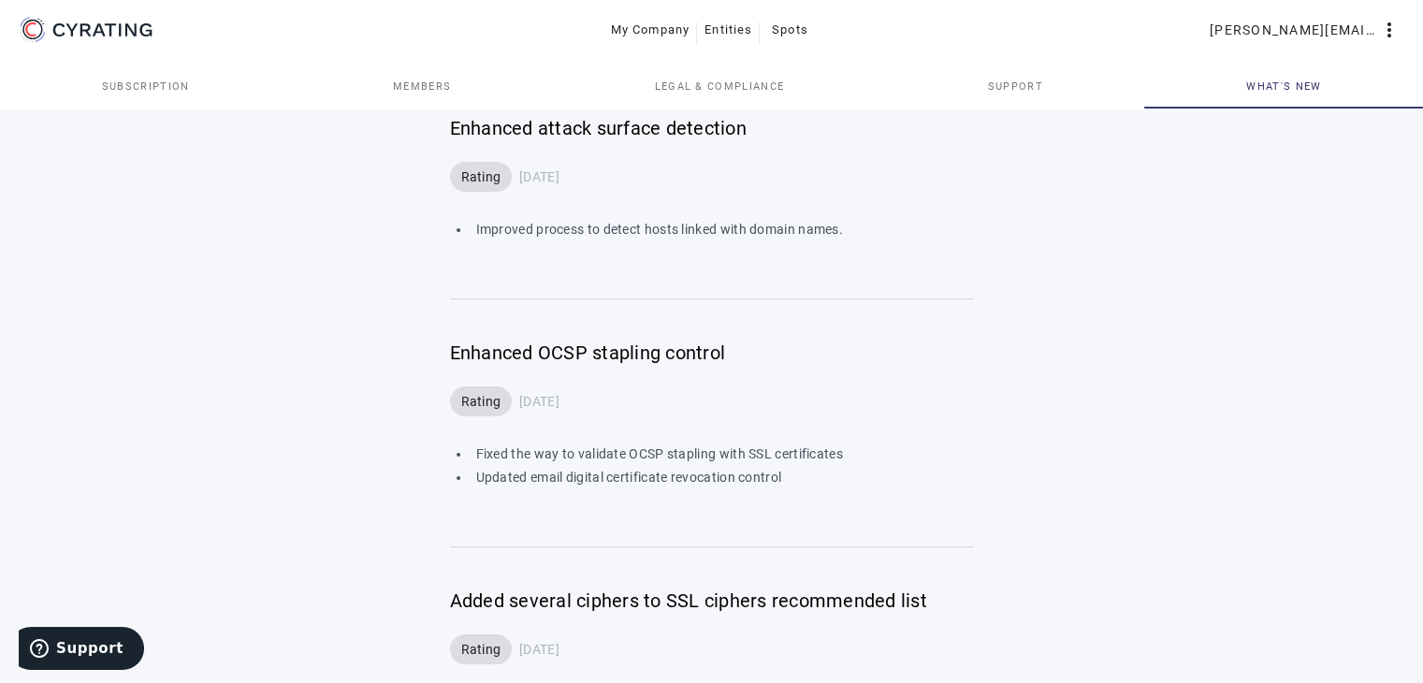
scroll to position [1310, 0]
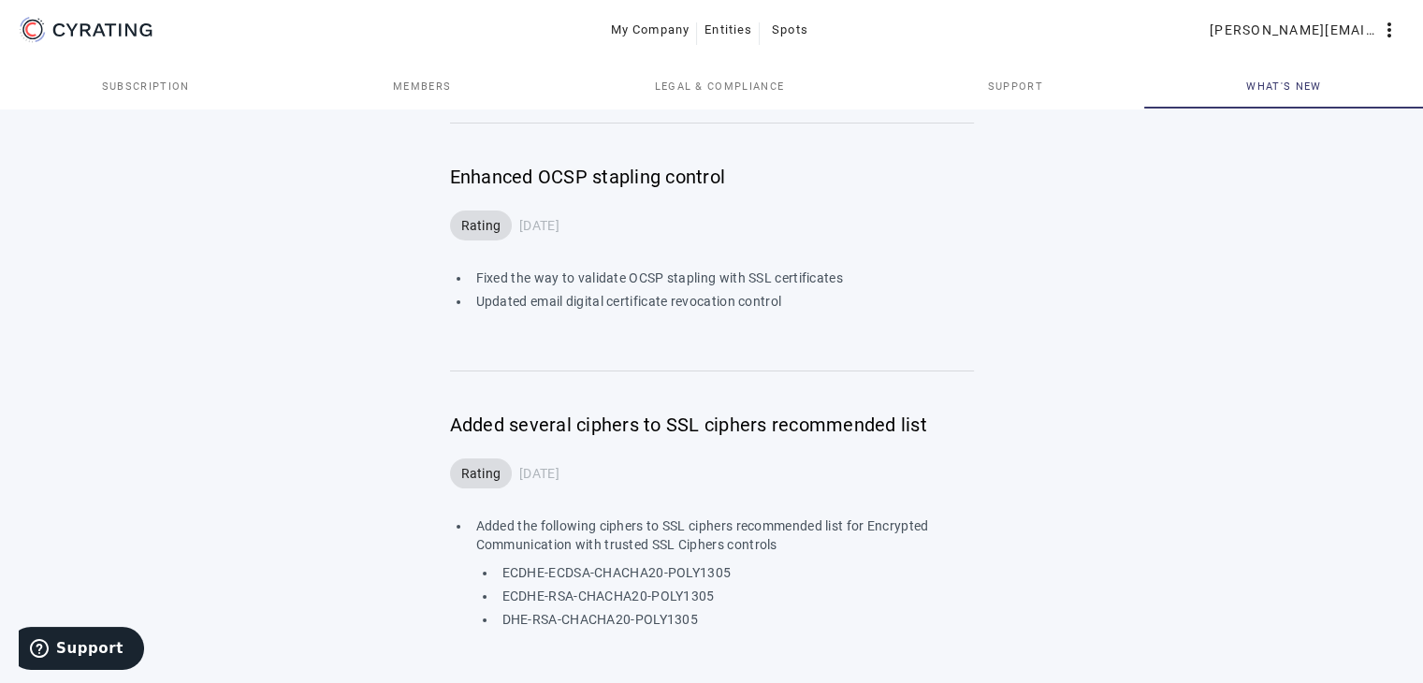
click at [718, 87] on span "Legal & Compliance" at bounding box center [719, 86] width 130 height 10
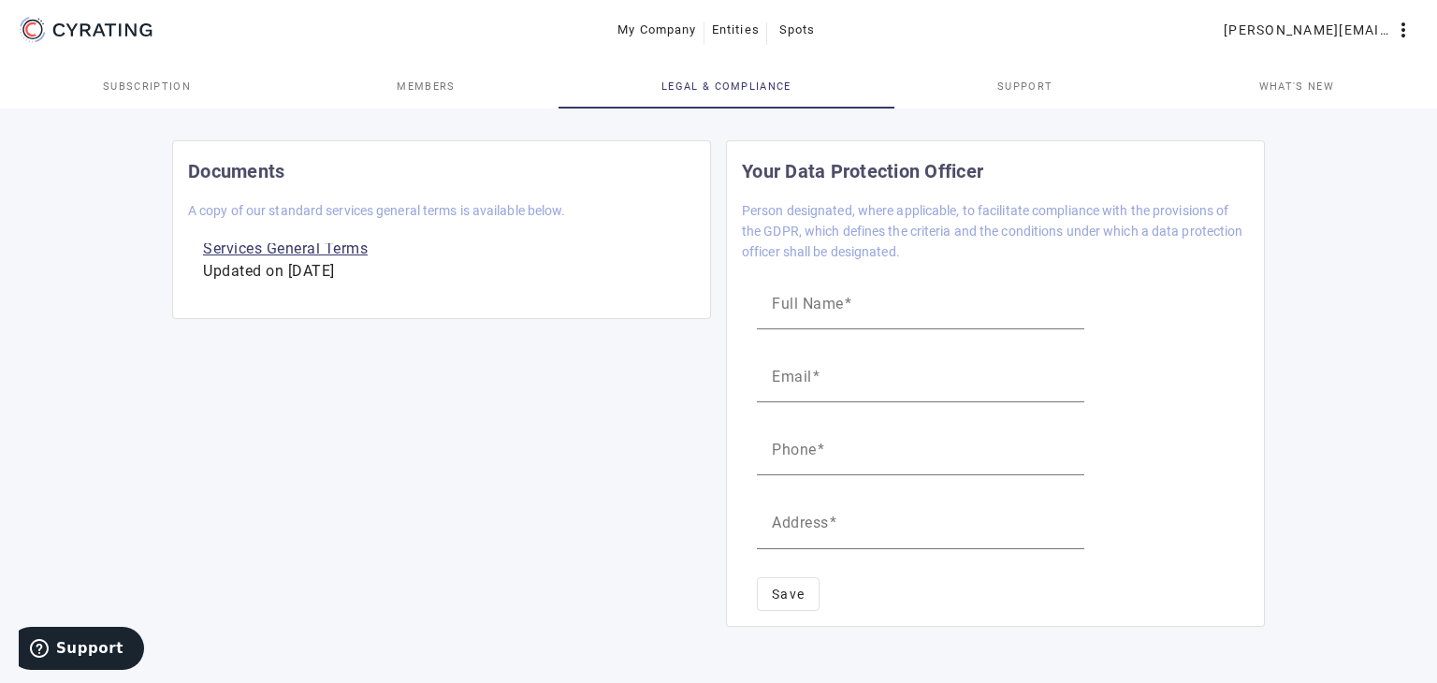
click at [483, 87] on link "Members" at bounding box center [426, 86] width 265 height 45
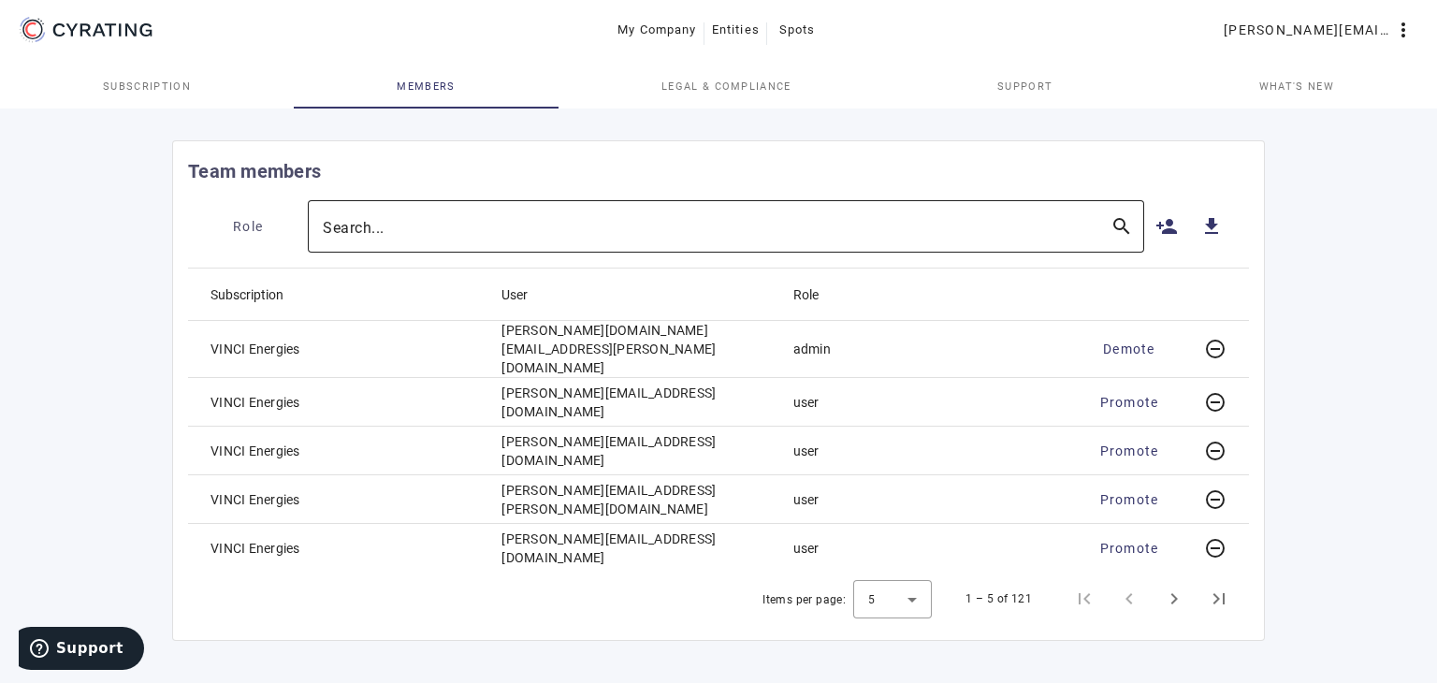
click at [647, 242] on div at bounding box center [709, 226] width 773 height 52
paste input "S2359021"
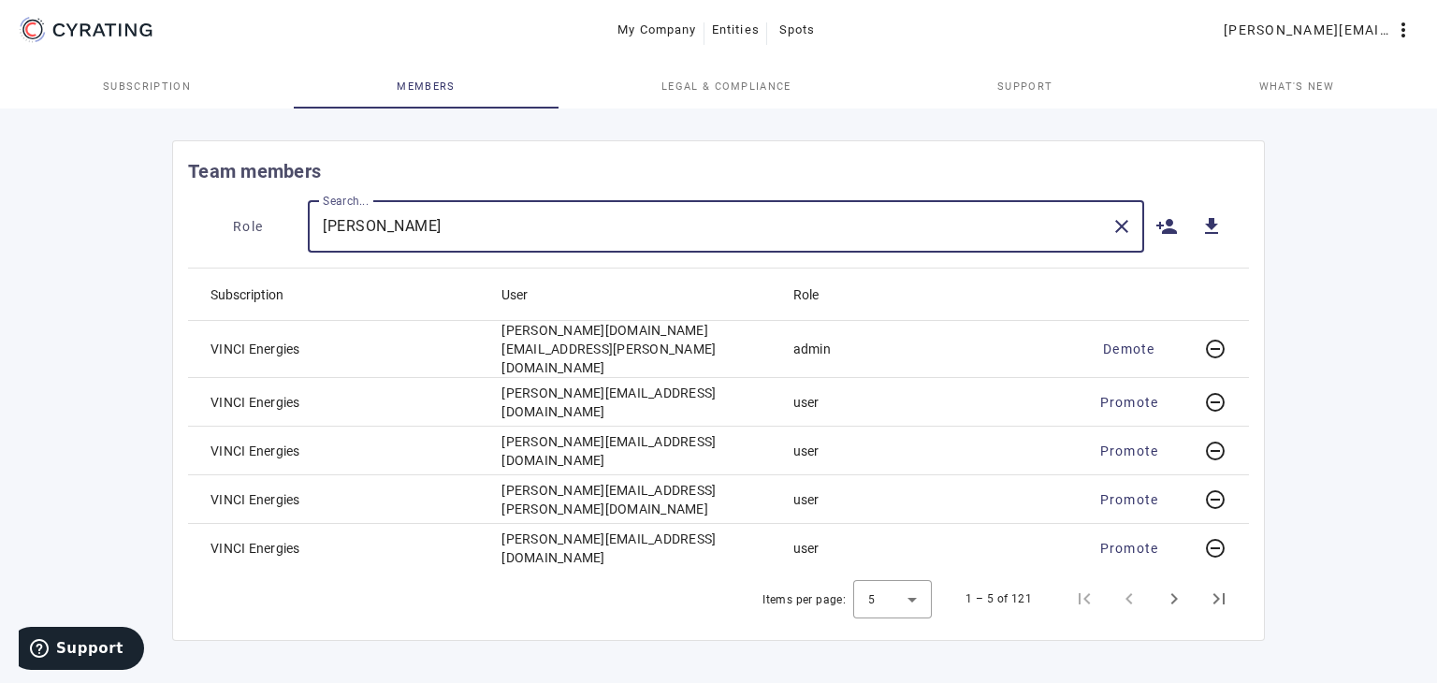
type input "[PERSON_NAME]"
